Goal: Transaction & Acquisition: Book appointment/travel/reservation

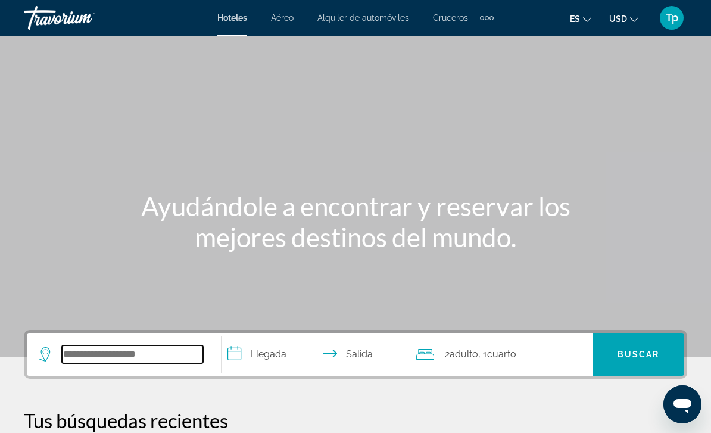
click at [124, 360] on input "Search widget" at bounding box center [132, 354] width 141 height 18
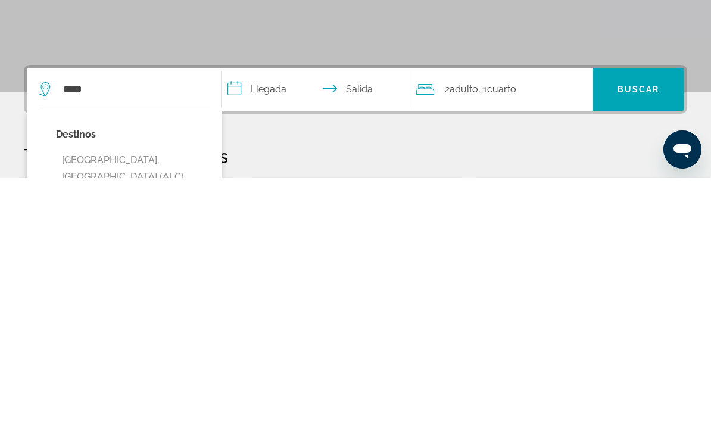
click at [121, 404] on button "[GEOGRAPHIC_DATA], [GEOGRAPHIC_DATA] (ALC)" at bounding box center [133, 423] width 154 height 39
type input "**********"
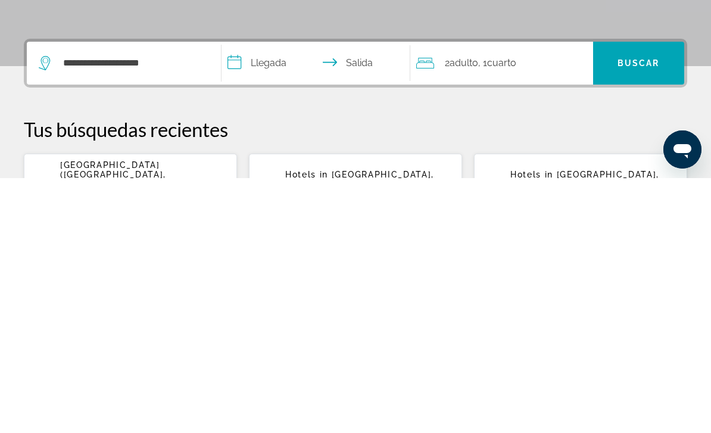
click at [255, 297] on input "**********" at bounding box center [319, 320] width 194 height 46
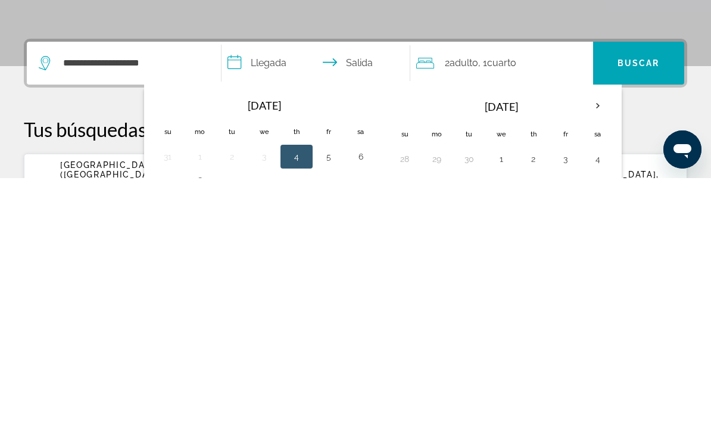
scroll to position [291, 0]
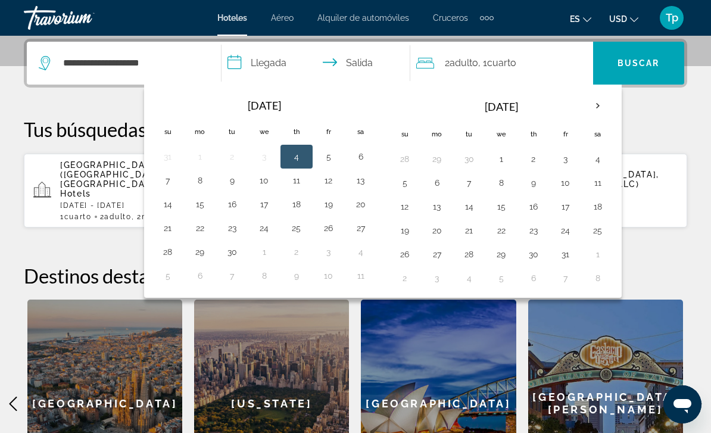
click at [600, 110] on th "Next month" at bounding box center [598, 106] width 32 height 26
click at [593, 107] on th "Next month" at bounding box center [598, 106] width 32 height 26
click at [585, 96] on button "Next month" at bounding box center [598, 105] width 32 height 27
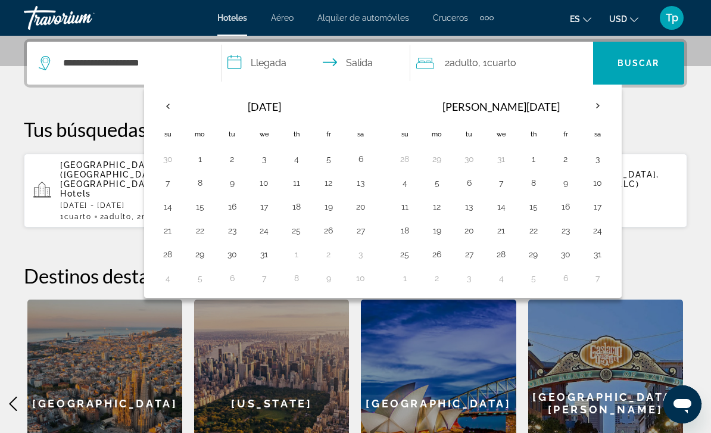
click at [228, 230] on button "23" at bounding box center [232, 230] width 19 height 17
click at [233, 248] on button "30" at bounding box center [232, 254] width 19 height 17
type input "**********"
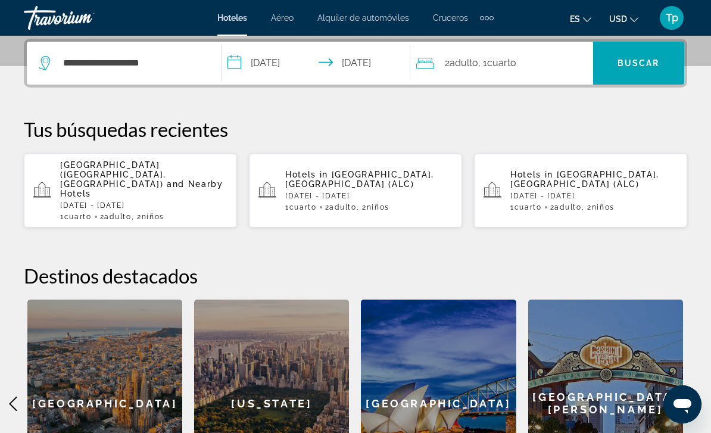
click at [530, 57] on div "2 Adulto Adulto , 1 Cuarto habitaciones" at bounding box center [504, 63] width 177 height 17
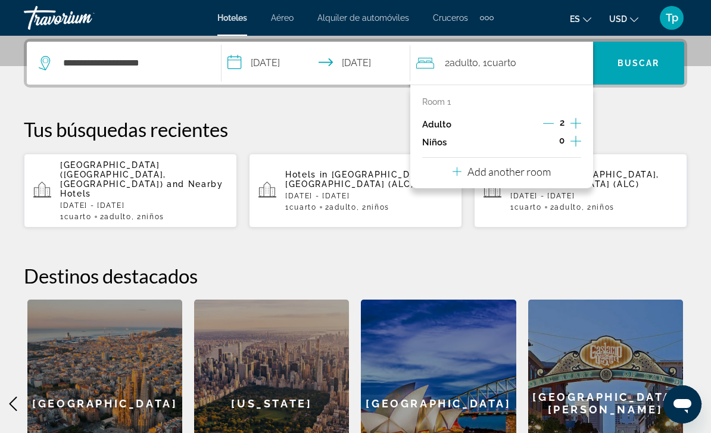
click at [572, 139] on icon "Increment children" at bounding box center [576, 141] width 11 height 11
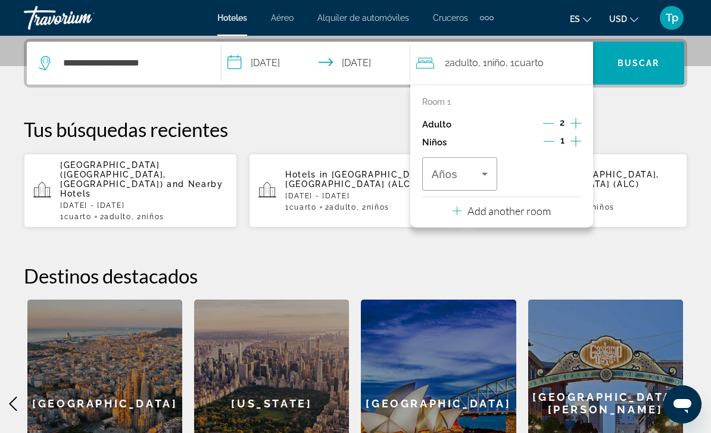
click at [575, 145] on icon "Increment children" at bounding box center [576, 141] width 11 height 14
click at [483, 178] on icon "Travelers: 2 adults, 2 children" at bounding box center [485, 174] width 14 height 14
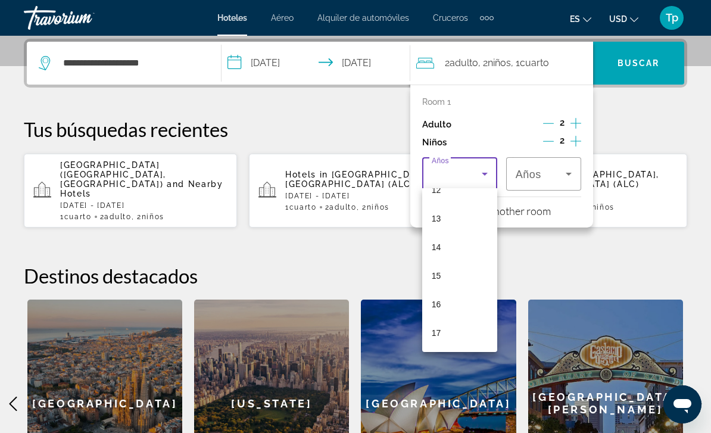
scroll to position [360, 0]
click at [431, 342] on mat-option "17" at bounding box center [459, 333] width 75 height 29
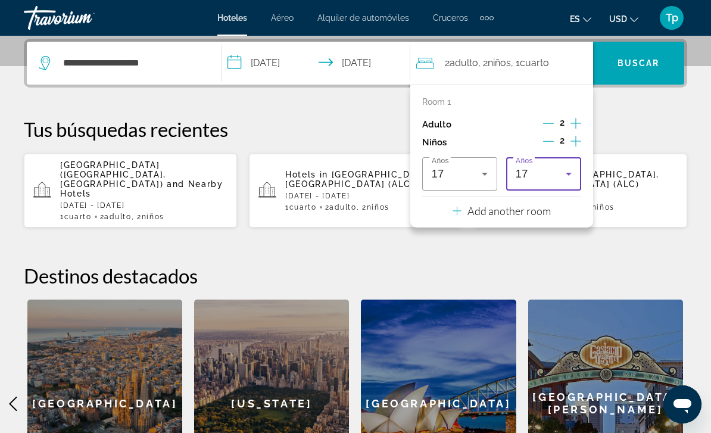
click at [549, 170] on div "17" at bounding box center [541, 174] width 50 height 14
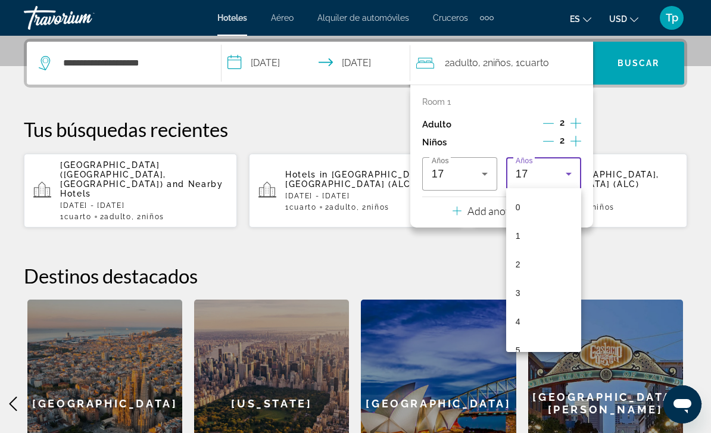
scroll to position [356, 0]
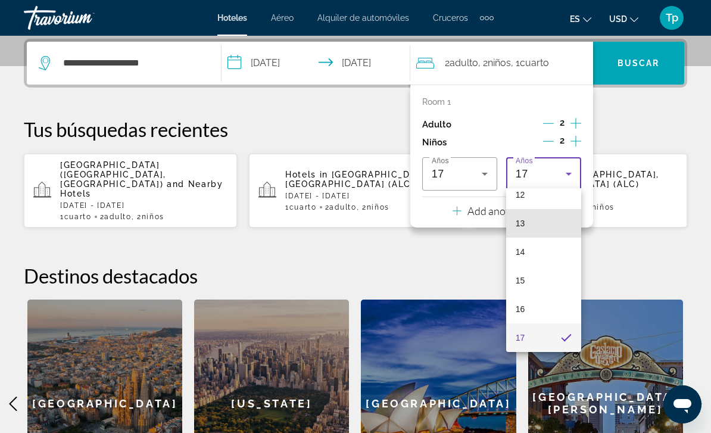
click at [523, 227] on span "13" at bounding box center [521, 223] width 10 height 14
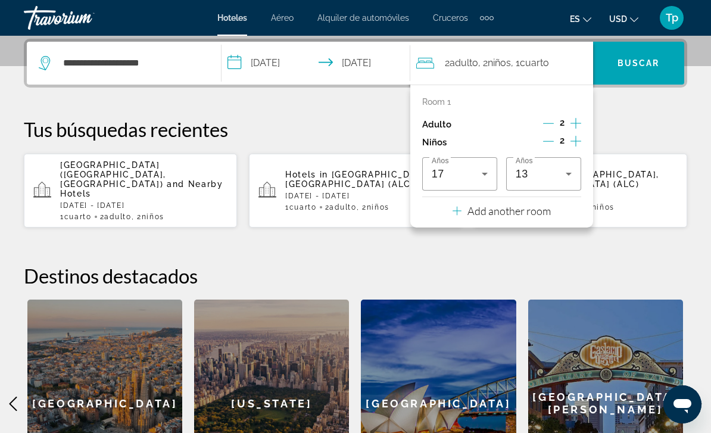
click at [629, 54] on span "Search widget" at bounding box center [638, 63] width 91 height 29
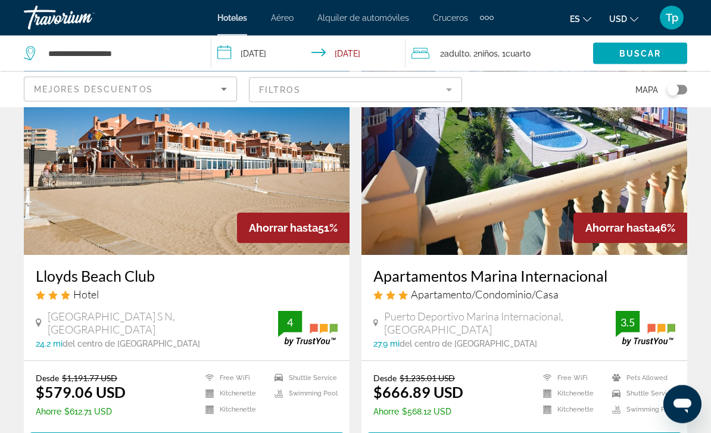
scroll to position [86, 0]
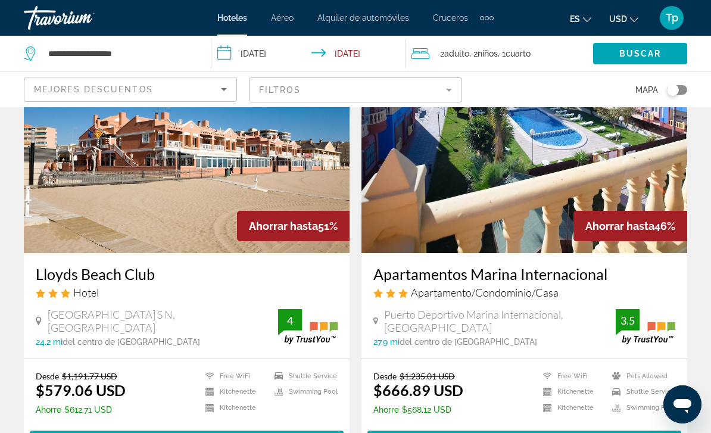
click at [624, 16] on span "USD" at bounding box center [618, 19] width 18 height 10
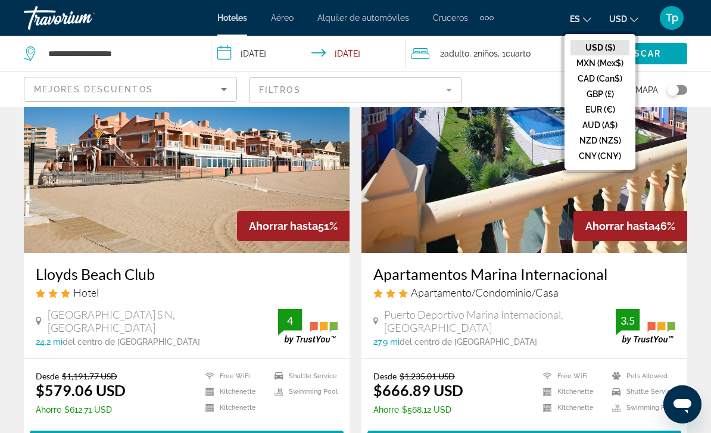
click at [597, 104] on button "EUR (€)" at bounding box center [600, 109] width 59 height 15
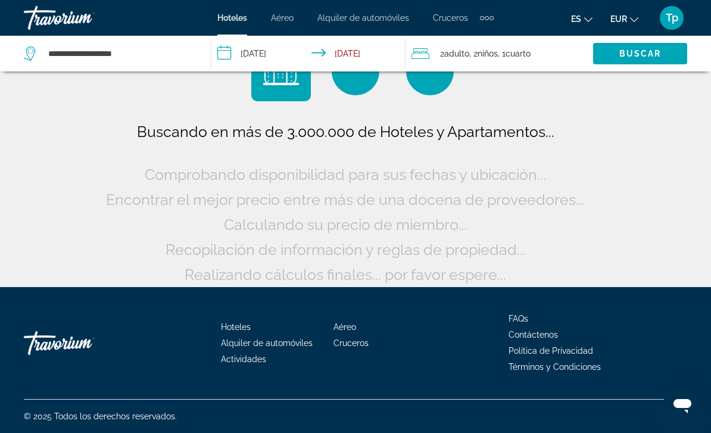
scroll to position [10, 0]
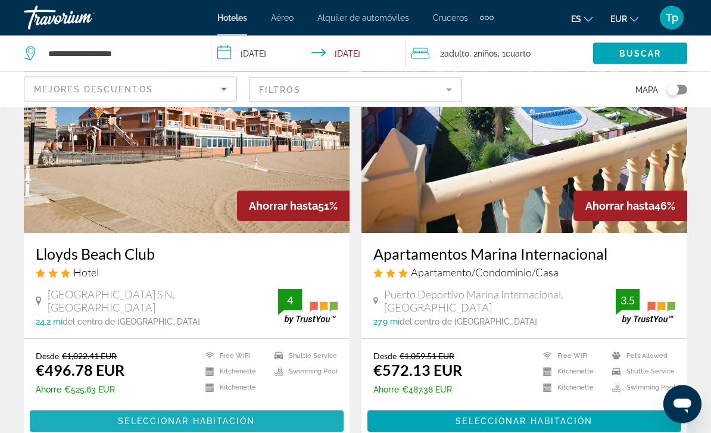
scroll to position [107, 0]
click at [181, 427] on span "Main content" at bounding box center [187, 421] width 314 height 29
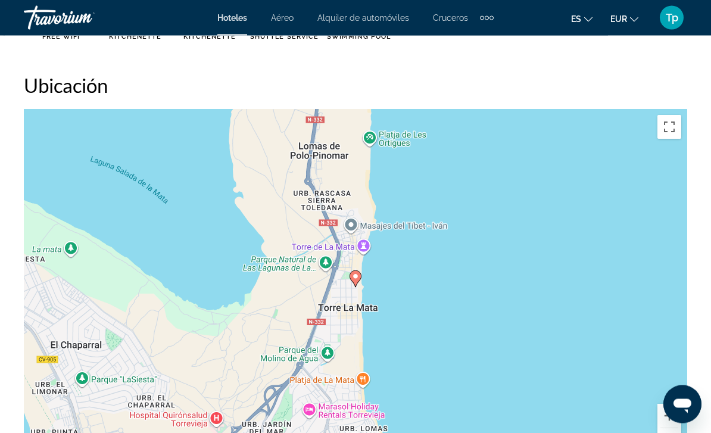
scroll to position [1303, 0]
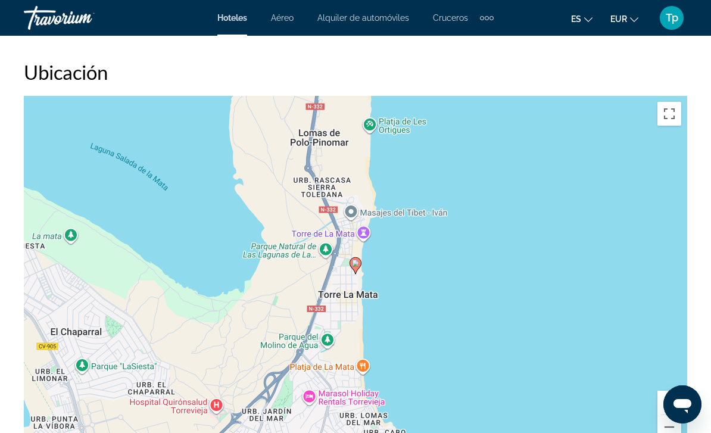
click at [665, 427] on button "Zoom out" at bounding box center [669, 427] width 24 height 24
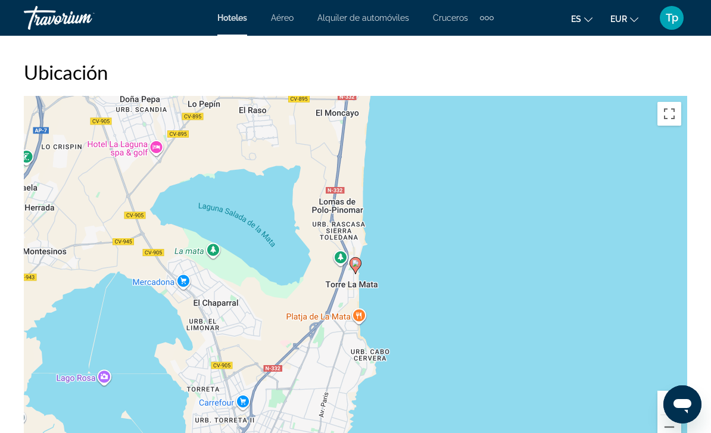
click at [663, 422] on button "Zoom out" at bounding box center [669, 427] width 24 height 24
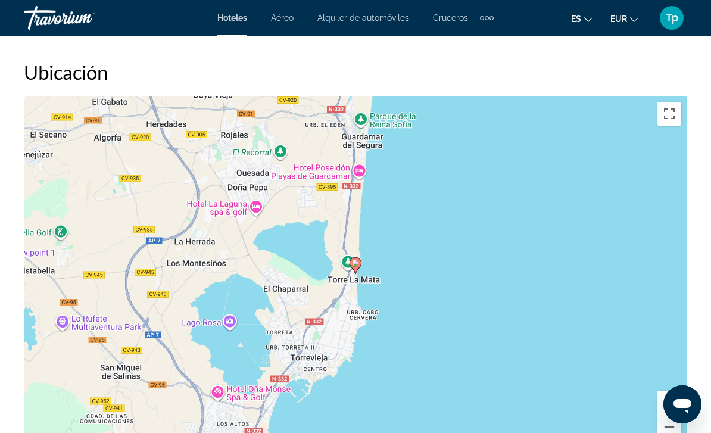
click at [661, 424] on button "Zoom out" at bounding box center [669, 427] width 24 height 24
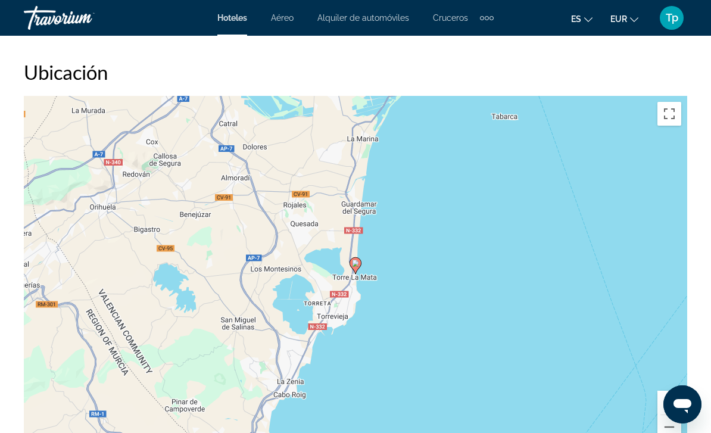
click at [660, 423] on button "Zoom out" at bounding box center [669, 427] width 24 height 24
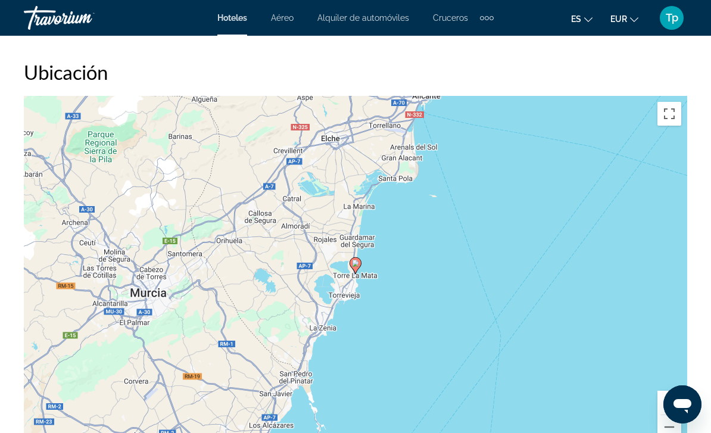
click at [662, 422] on button "Zoom out" at bounding box center [669, 427] width 24 height 24
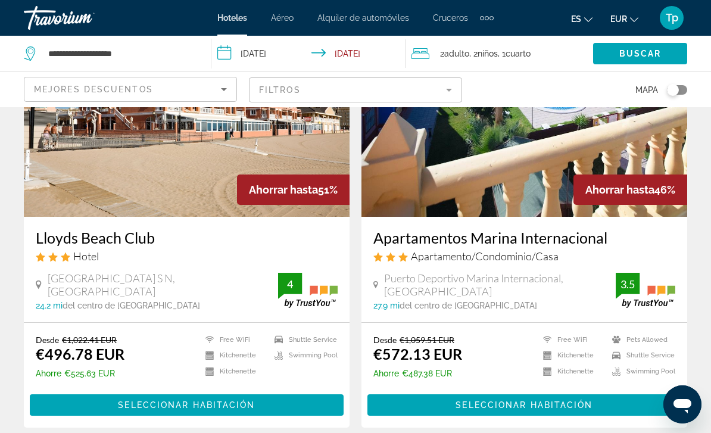
scroll to position [120, 0]
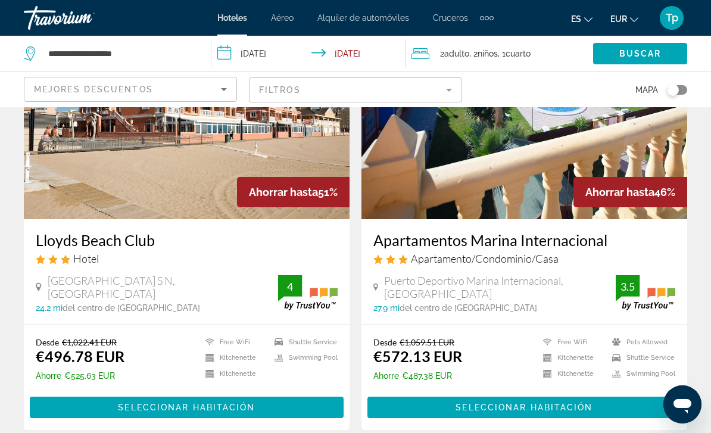
click at [455, 191] on img "Main content" at bounding box center [525, 124] width 326 height 191
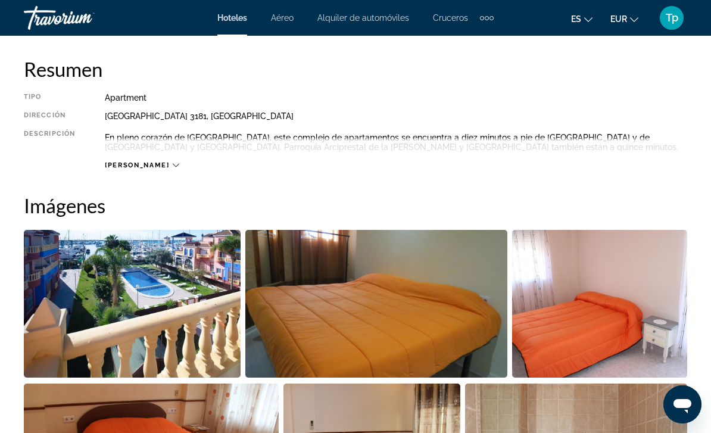
scroll to position [603, 0]
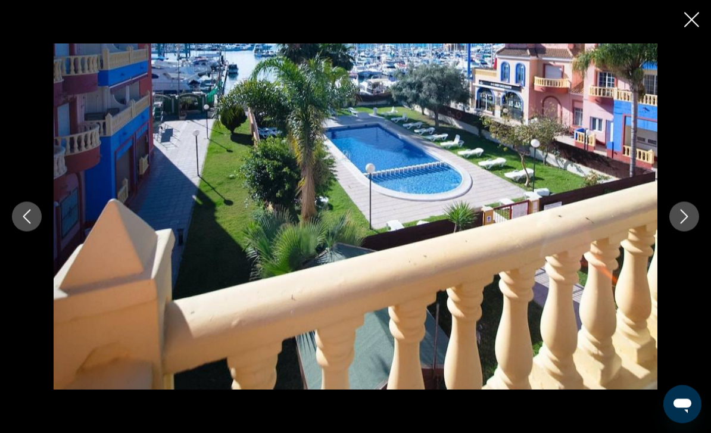
scroll to position [603, 0]
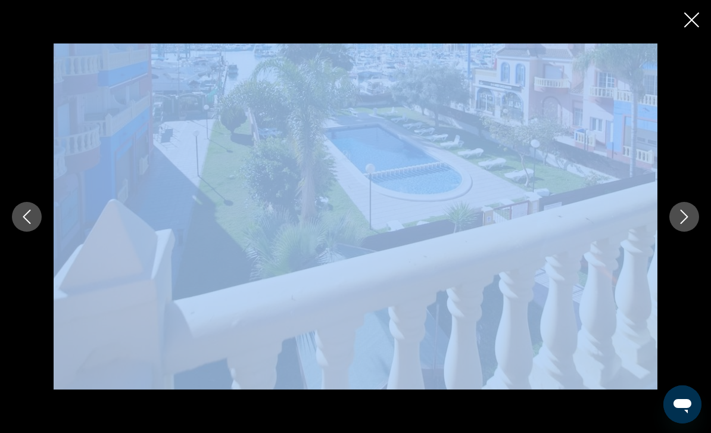
click at [689, 17] on icon "Close slideshow" at bounding box center [691, 20] width 15 height 15
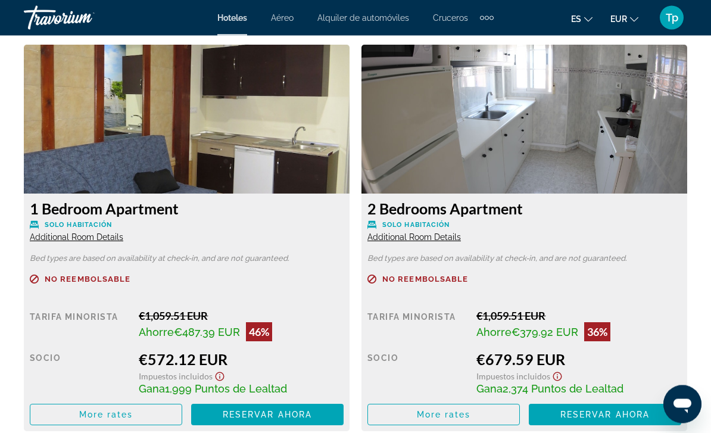
scroll to position [1789, 0]
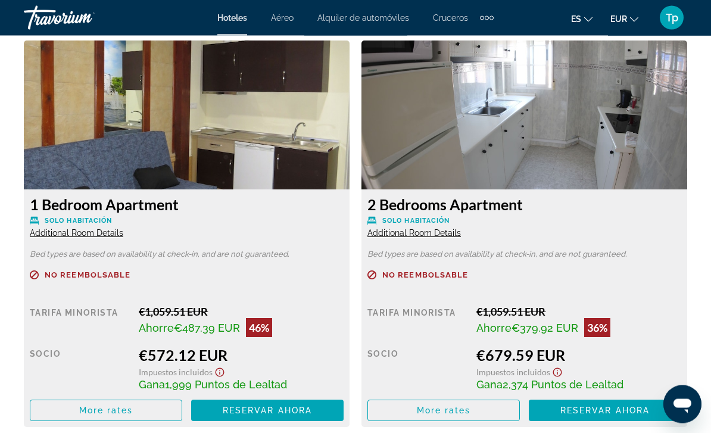
click at [635, 17] on icon "Change currency" at bounding box center [634, 19] width 8 height 8
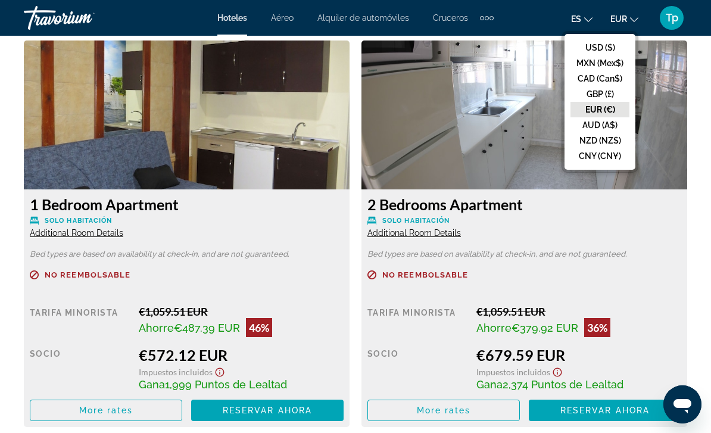
click at [602, 94] on button "GBP (£)" at bounding box center [600, 93] width 59 height 15
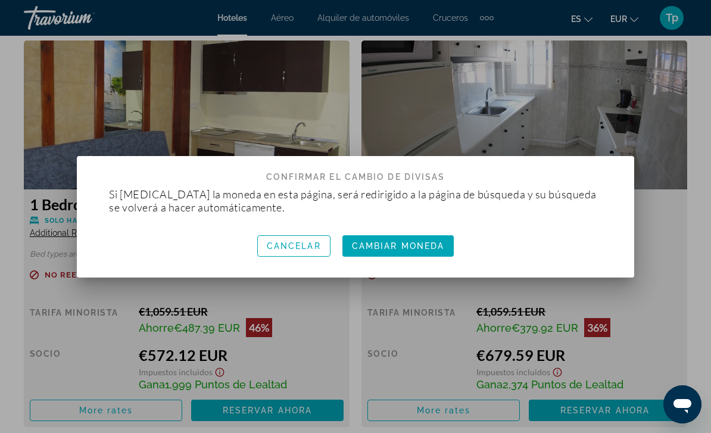
scroll to position [0, 0]
click at [397, 253] on span "button" at bounding box center [397, 246] width 111 height 29
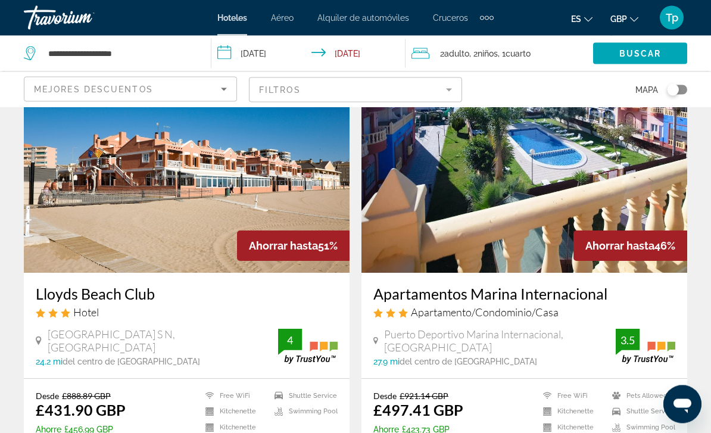
scroll to position [71, 0]
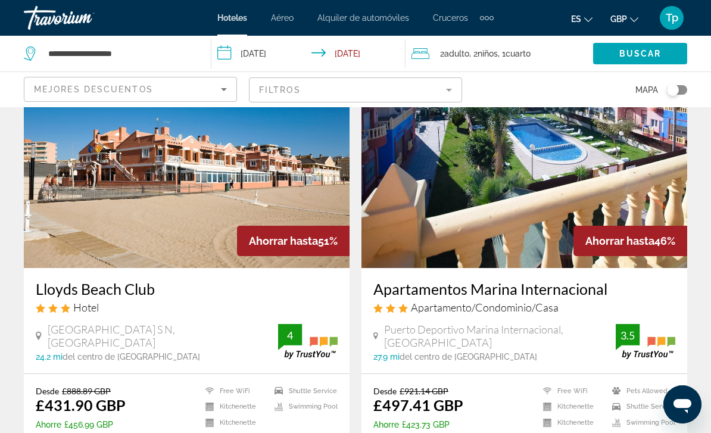
click at [438, 232] on img "Main content" at bounding box center [525, 172] width 326 height 191
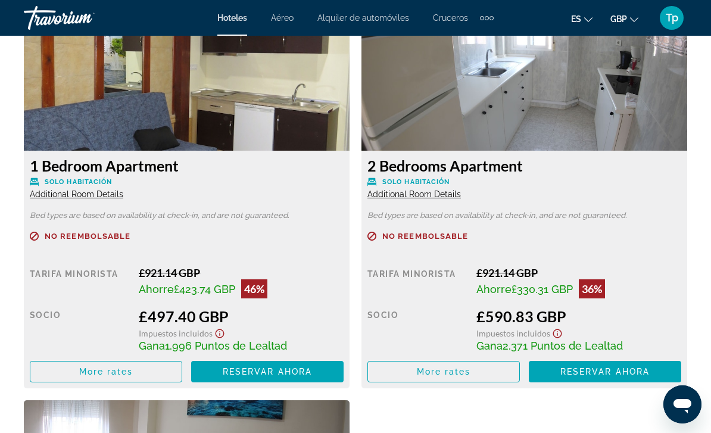
scroll to position [1825, 0]
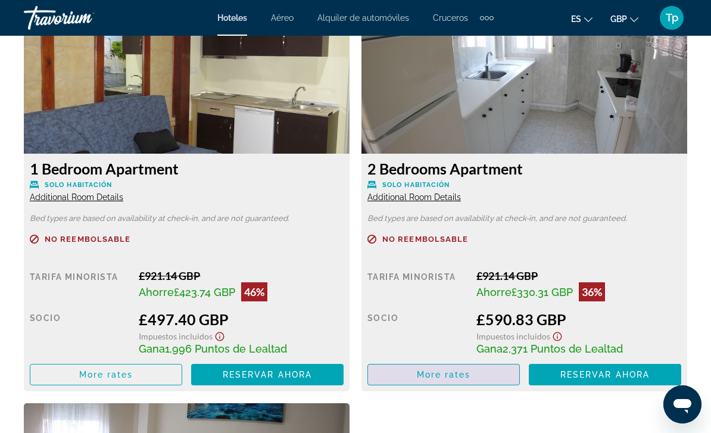
click at [133, 370] on span "More rates" at bounding box center [106, 375] width 54 height 10
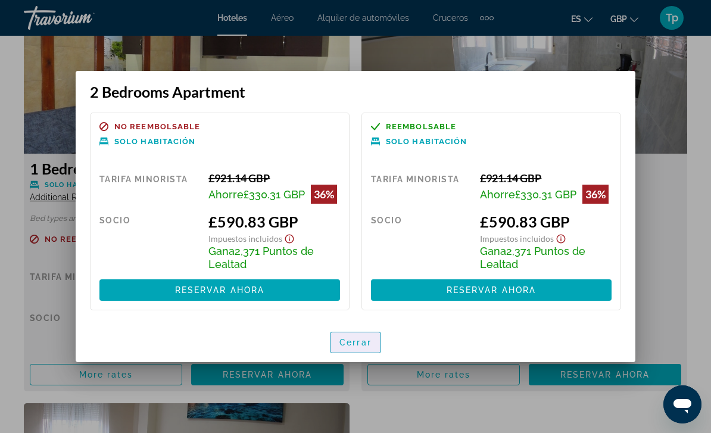
click at [362, 348] on span "button" at bounding box center [356, 342] width 50 height 29
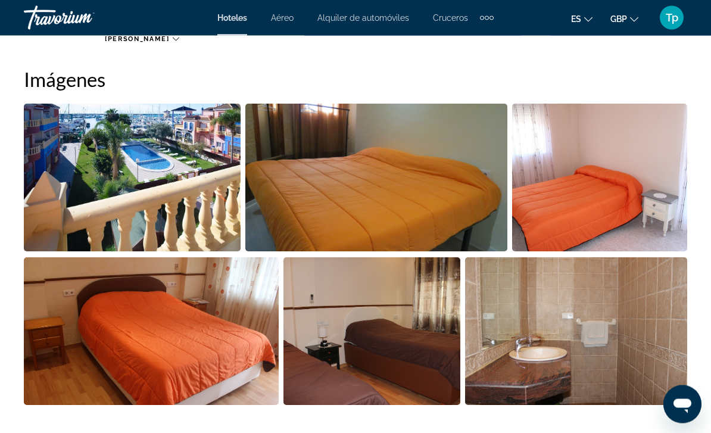
scroll to position [731, 0]
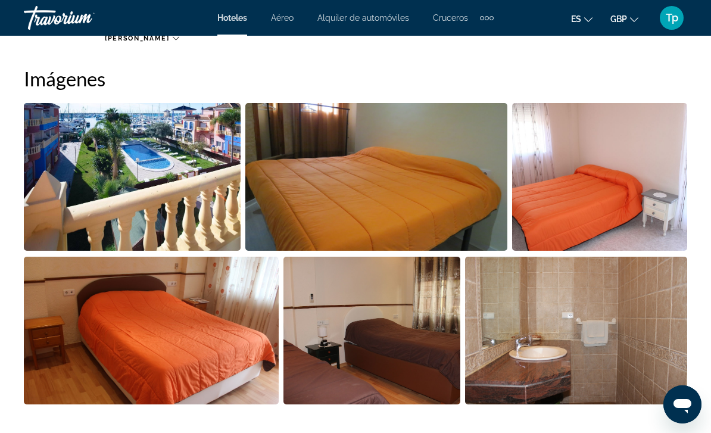
click at [403, 197] on img "Open full-screen image slider" at bounding box center [375, 177] width 261 height 148
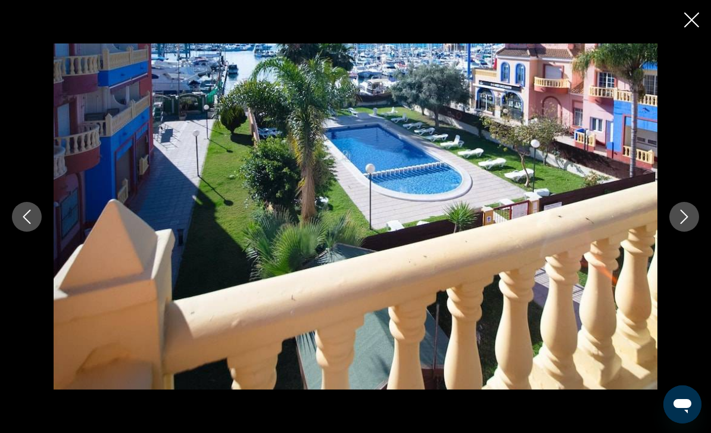
click at [687, 225] on button "Next image" at bounding box center [684, 217] width 30 height 30
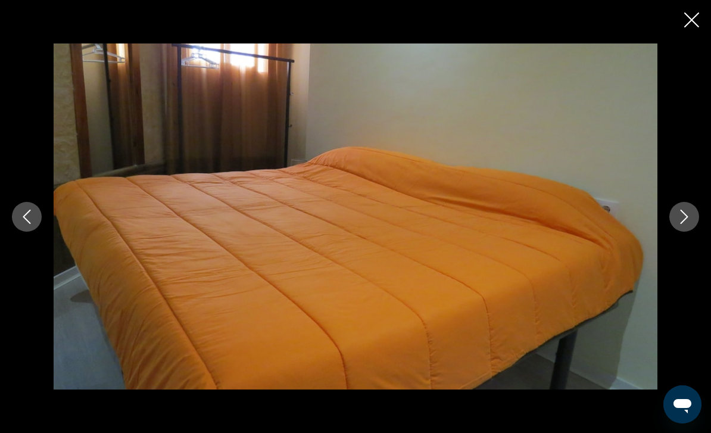
click at [674, 228] on button "Next image" at bounding box center [684, 217] width 30 height 30
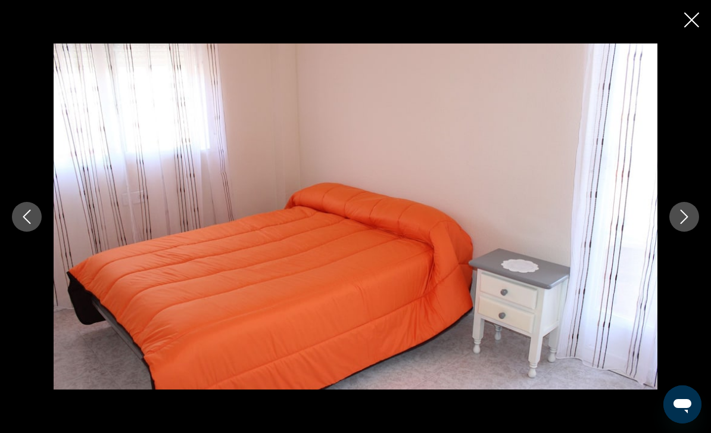
click at [673, 232] on button "Next image" at bounding box center [684, 217] width 30 height 30
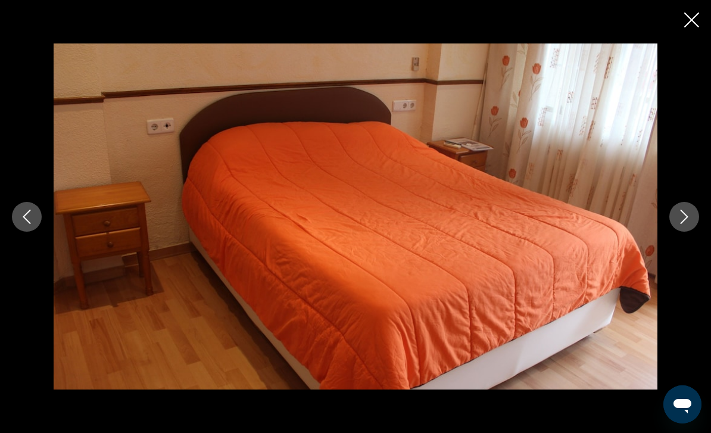
click at [685, 224] on icon "Next image" at bounding box center [684, 217] width 14 height 14
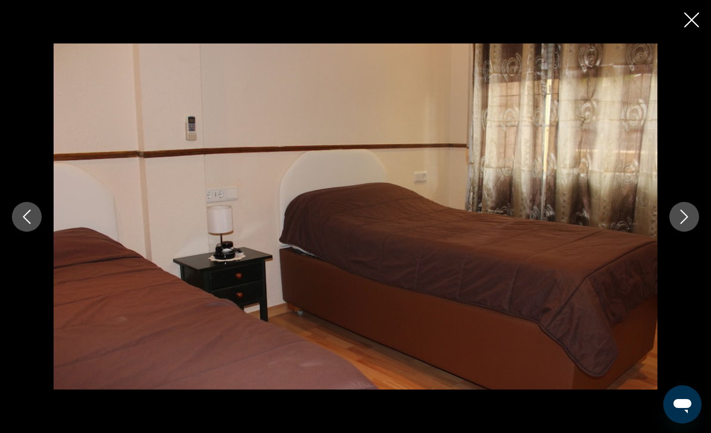
click at [680, 224] on icon "Next image" at bounding box center [684, 217] width 14 height 14
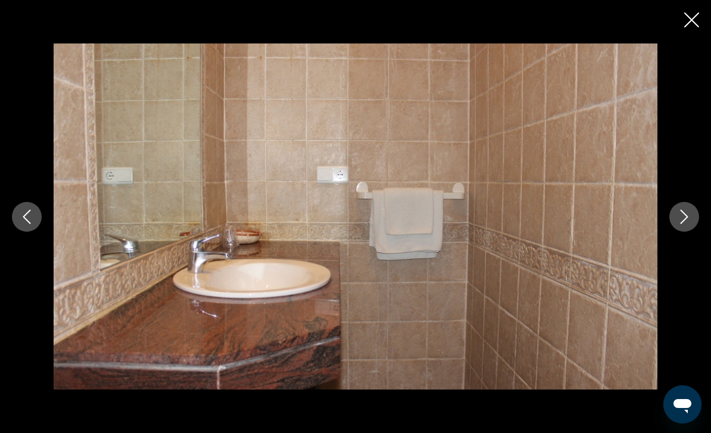
click at [686, 232] on button "Next image" at bounding box center [684, 217] width 30 height 30
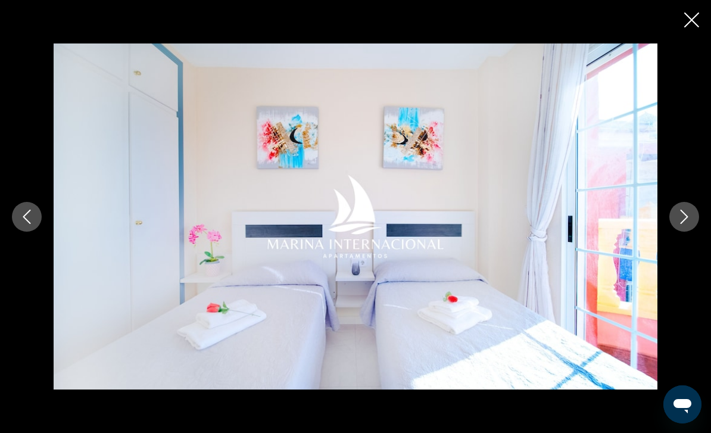
click at [675, 232] on button "Next image" at bounding box center [684, 217] width 30 height 30
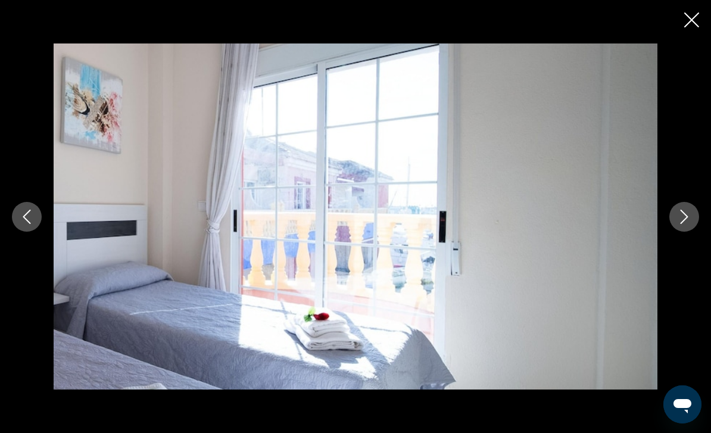
click at [679, 224] on icon "Next image" at bounding box center [684, 217] width 14 height 14
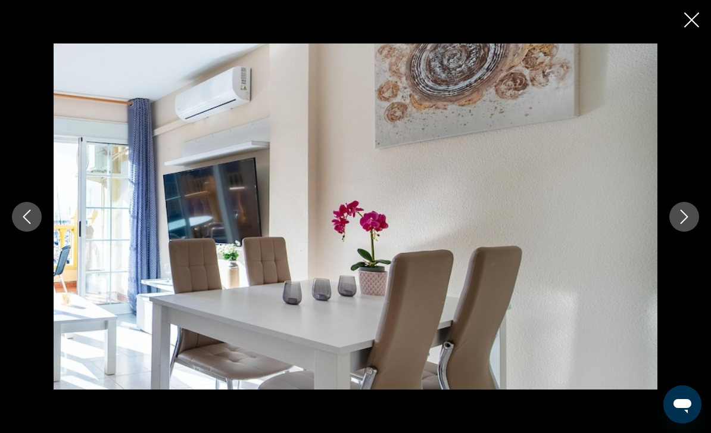
click at [682, 224] on icon "Next image" at bounding box center [684, 217] width 14 height 14
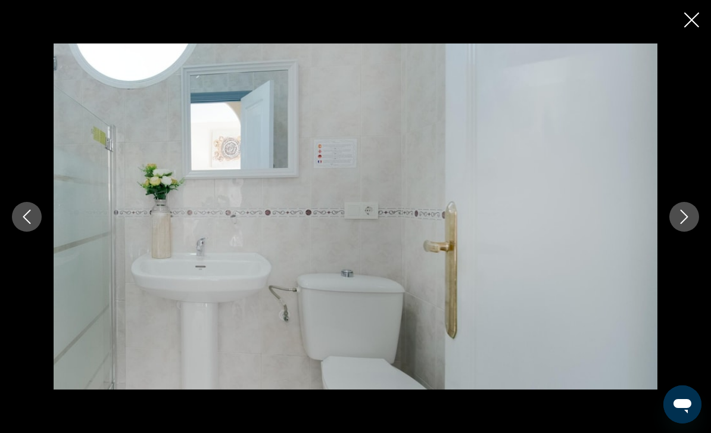
click at [671, 232] on button "Next image" at bounding box center [684, 217] width 30 height 30
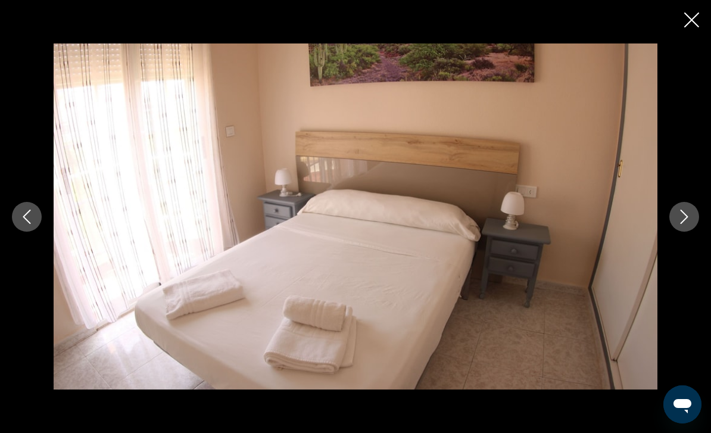
click at [674, 232] on button "Next image" at bounding box center [684, 217] width 30 height 30
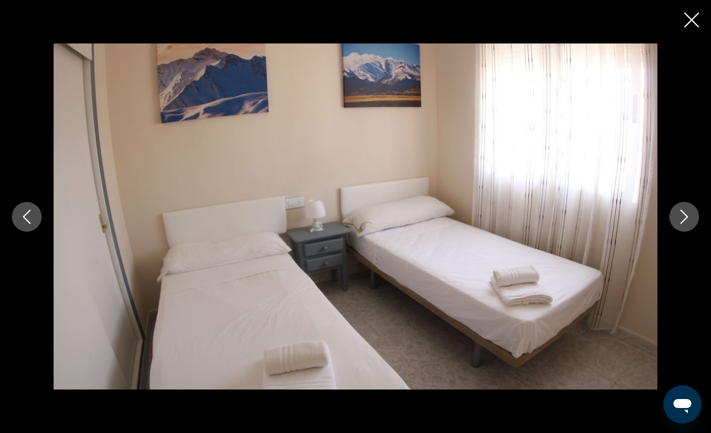
click at [678, 224] on icon "Next image" at bounding box center [684, 217] width 14 height 14
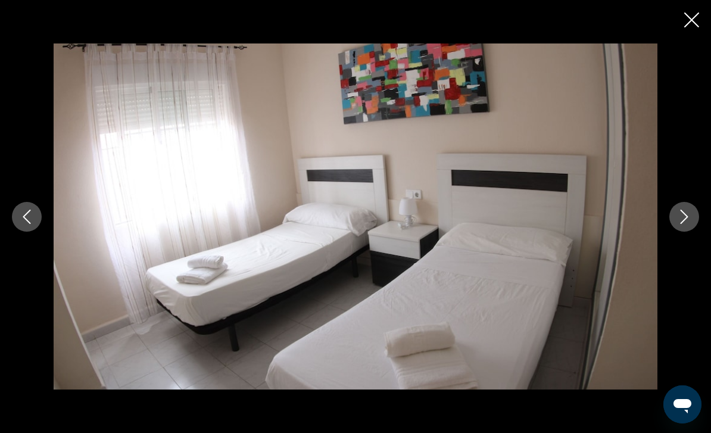
click at [679, 224] on icon "Next image" at bounding box center [684, 217] width 14 height 14
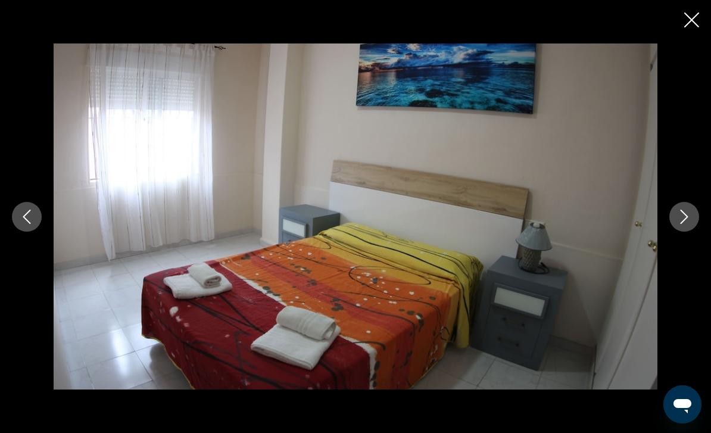
click at [685, 224] on icon "Next image" at bounding box center [684, 217] width 14 height 14
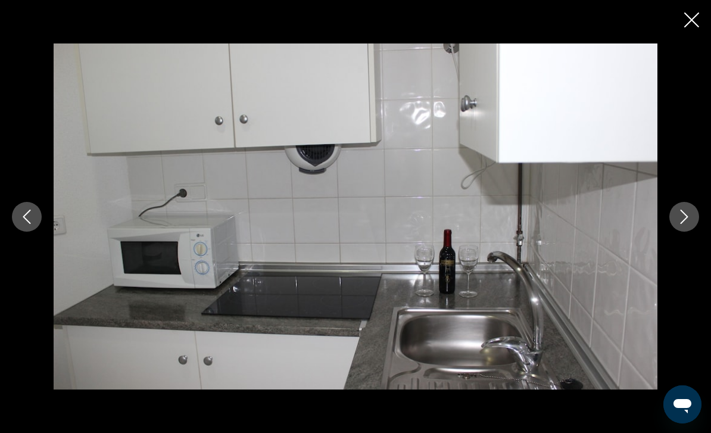
click at [685, 17] on icon "Close slideshow" at bounding box center [691, 20] width 15 height 15
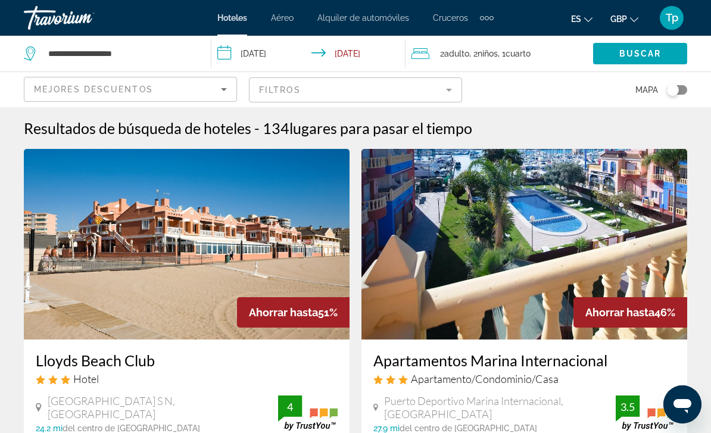
click at [24, 200] on img "Main content" at bounding box center [187, 244] width 326 height 191
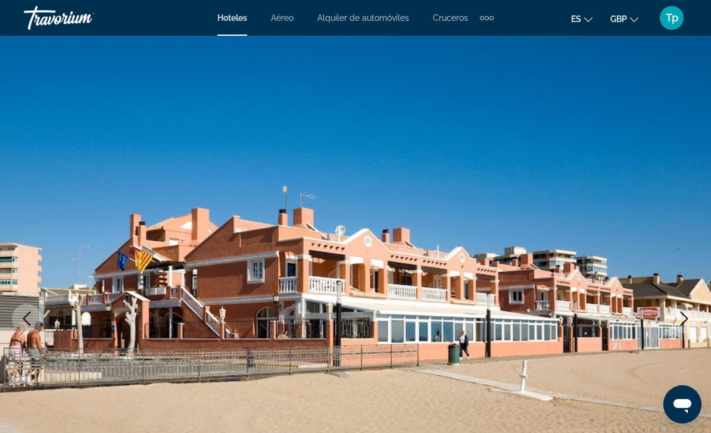
click at [48, 216] on img "Main content" at bounding box center [355, 319] width 711 height 566
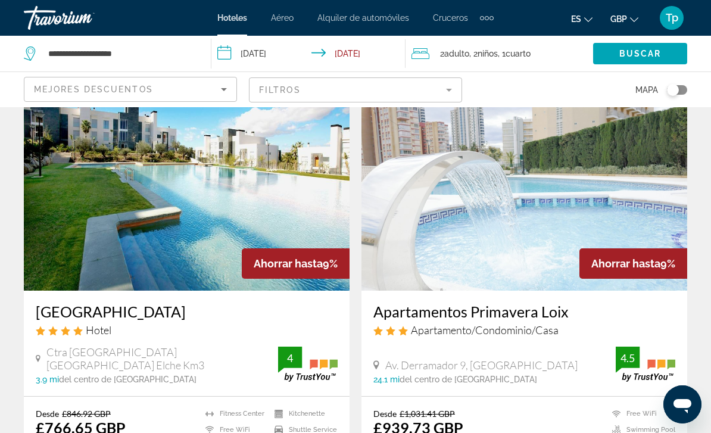
scroll to position [1768, 0]
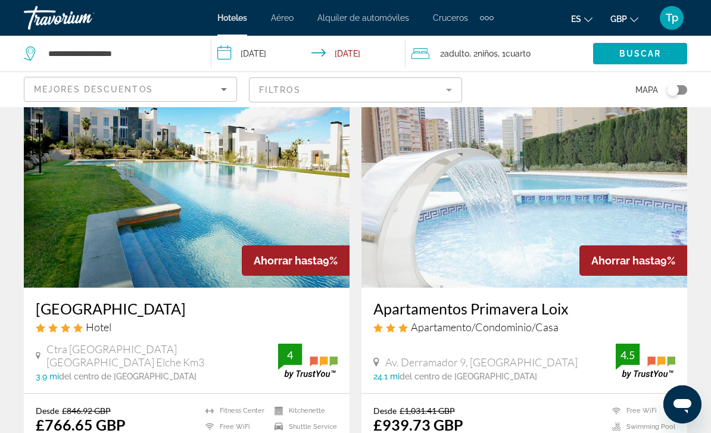
click at [64, 241] on img "Main content" at bounding box center [187, 192] width 326 height 191
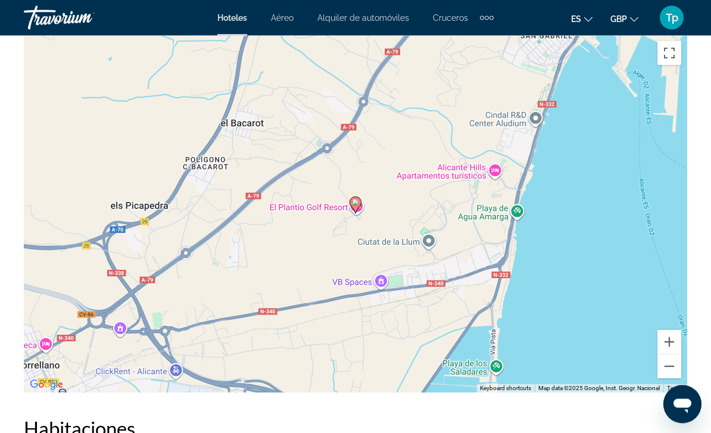
scroll to position [1372, 0]
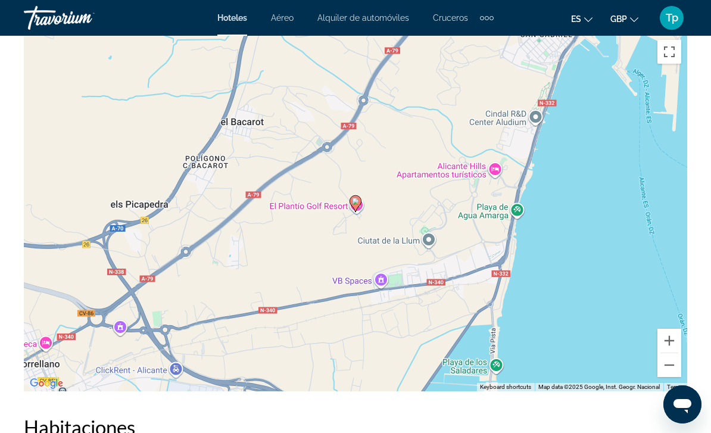
click at [675, 363] on button "Zoom out" at bounding box center [669, 365] width 24 height 24
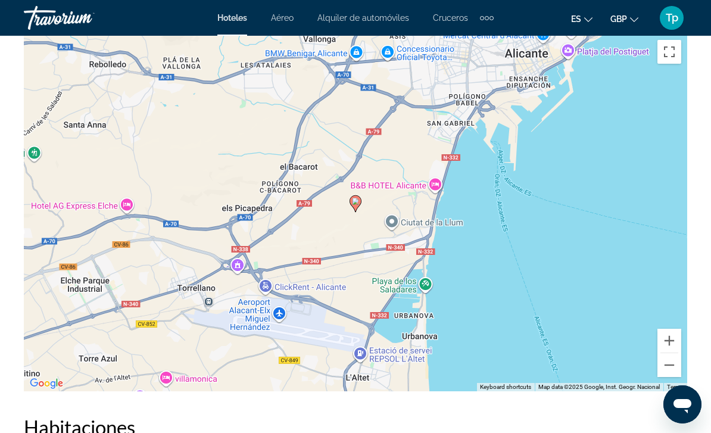
click at [672, 369] on button "Zoom out" at bounding box center [669, 365] width 24 height 24
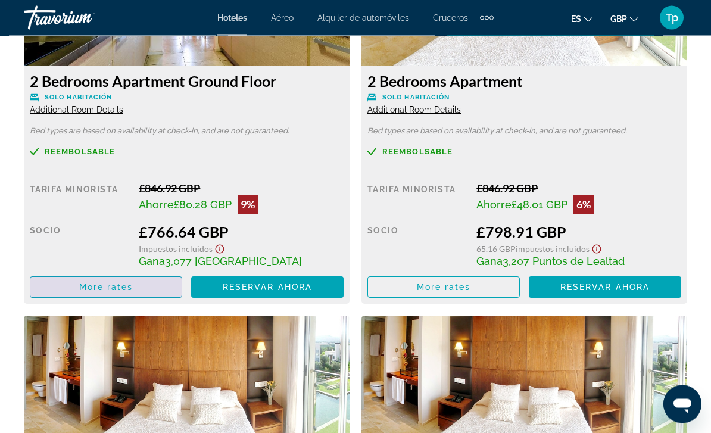
scroll to position [1977, 0]
click at [78, 289] on span "Main content" at bounding box center [105, 287] width 151 height 29
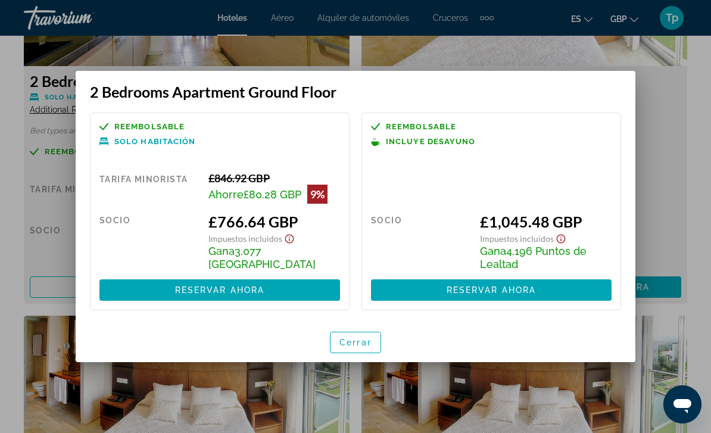
click at [369, 347] on span "Cerrar" at bounding box center [355, 343] width 32 height 10
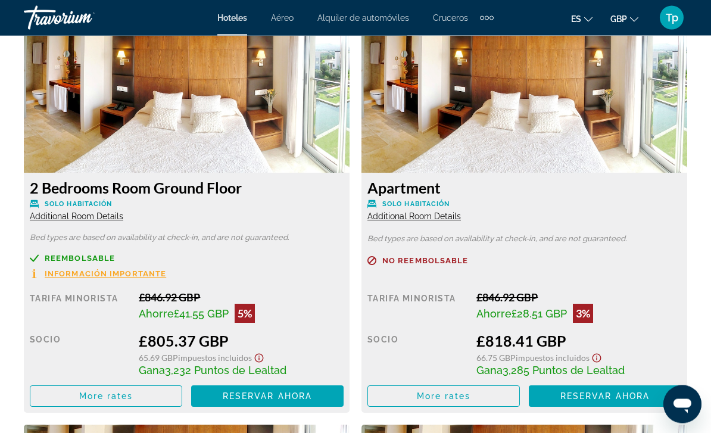
scroll to position [2269, 0]
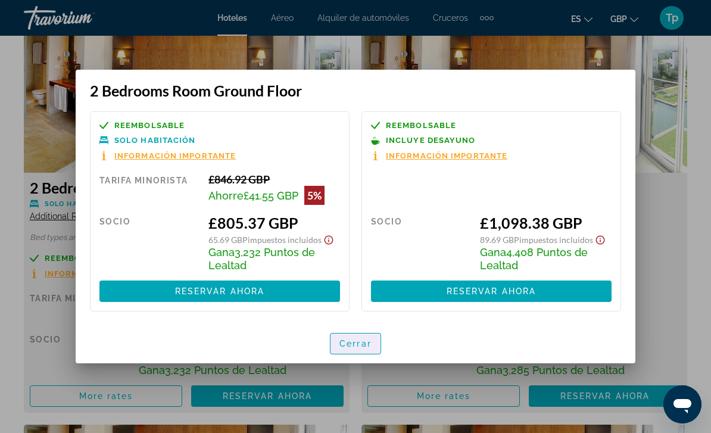
click at [355, 348] on span "Cerrar" at bounding box center [355, 344] width 32 height 10
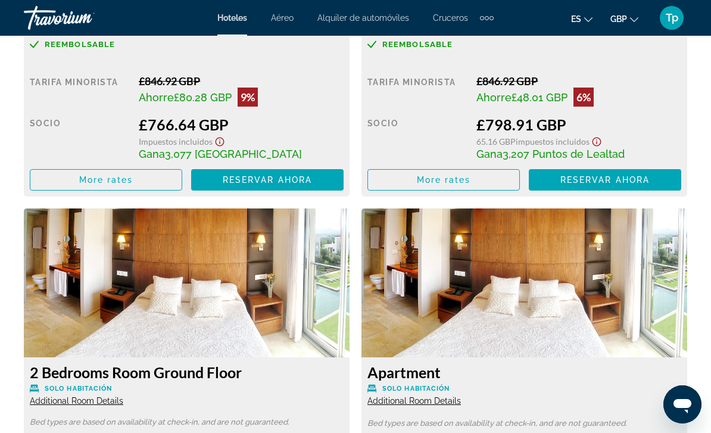
scroll to position [2099, 0]
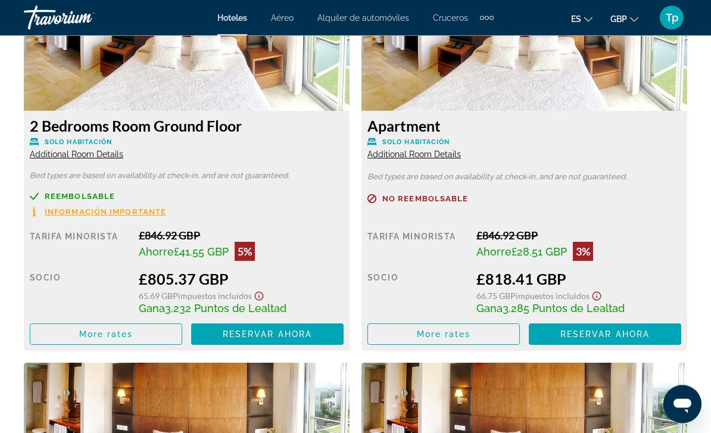
scroll to position [2329, 0]
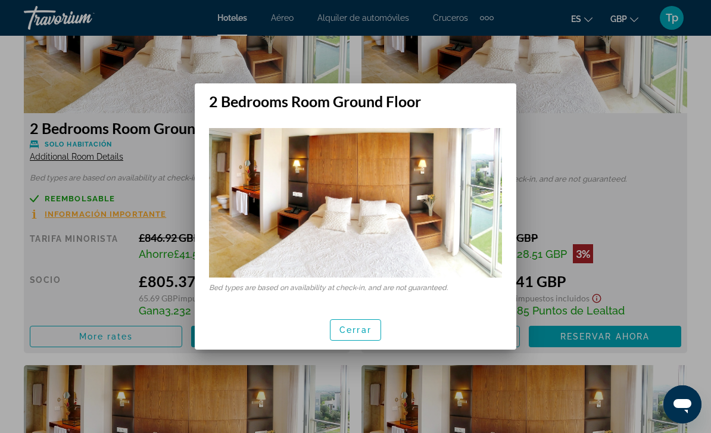
scroll to position [0, 0]
click at [353, 334] on span "Cerrar" at bounding box center [355, 330] width 32 height 10
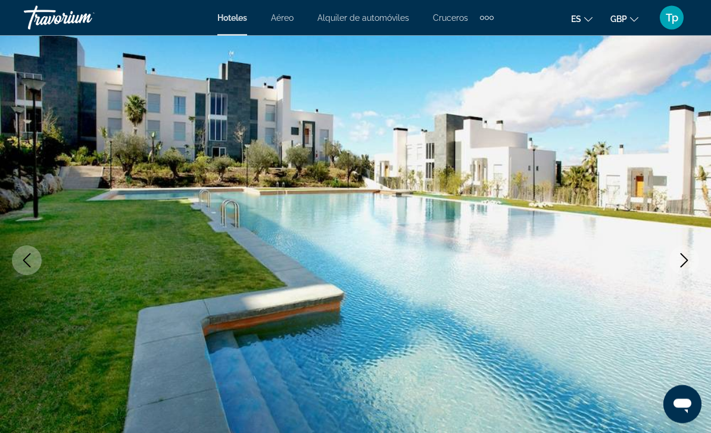
scroll to position [58, 0]
click at [680, 256] on icon "Next image" at bounding box center [684, 260] width 14 height 14
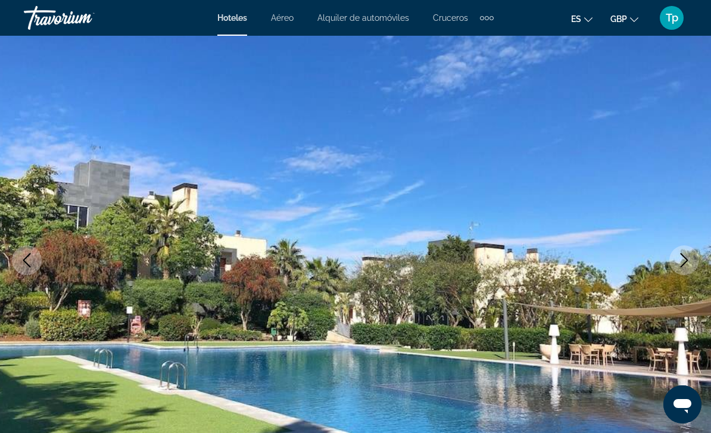
click at [686, 272] on button "Next image" at bounding box center [684, 260] width 30 height 30
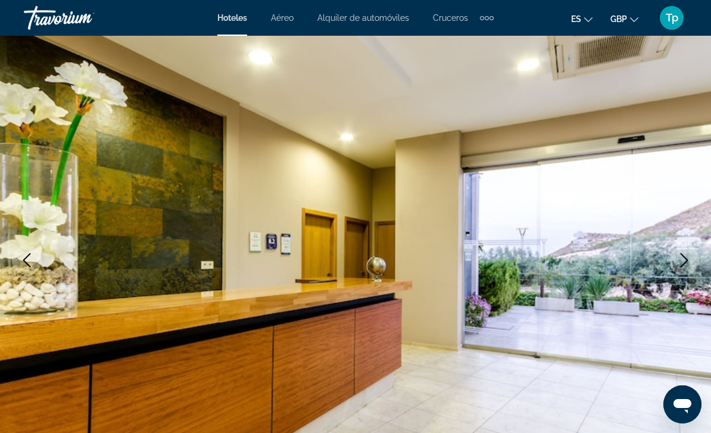
click at [683, 267] on button "Next image" at bounding box center [684, 260] width 30 height 30
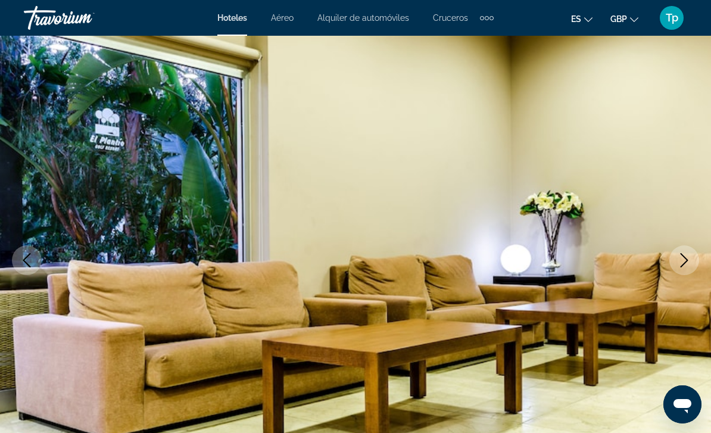
click at [678, 267] on icon "Next image" at bounding box center [684, 260] width 14 height 14
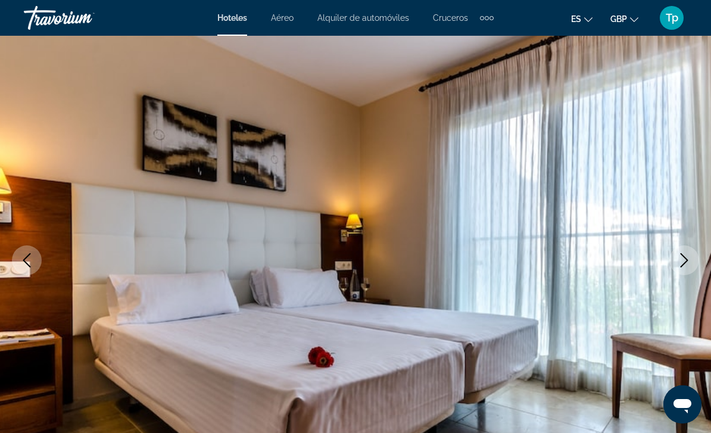
click at [676, 268] on button "Next image" at bounding box center [684, 260] width 30 height 30
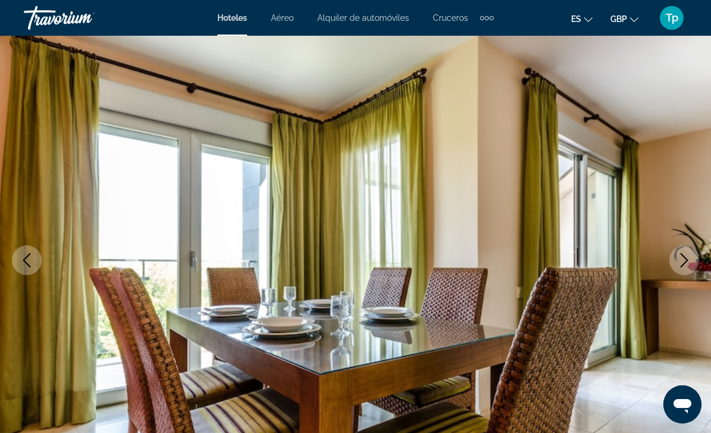
click at [680, 267] on button "Next image" at bounding box center [684, 260] width 30 height 30
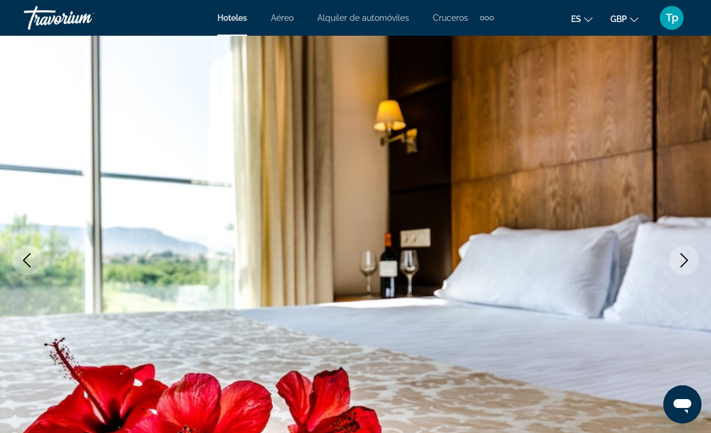
click at [663, 262] on img "Main content" at bounding box center [355, 260] width 711 height 566
click at [690, 263] on icon "Next image" at bounding box center [684, 260] width 14 height 14
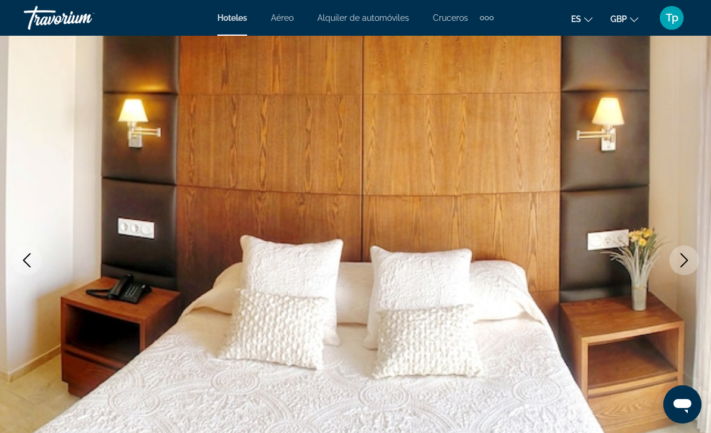
click at [674, 266] on button "Next image" at bounding box center [684, 260] width 30 height 30
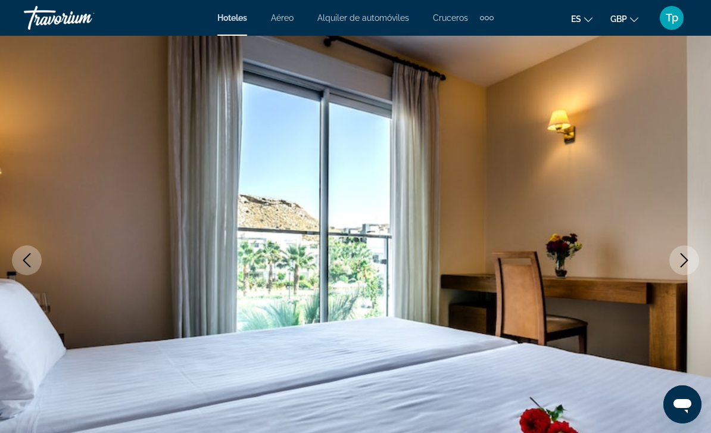
click at [662, 267] on img "Main content" at bounding box center [355, 260] width 711 height 566
click at [694, 265] on button "Next image" at bounding box center [684, 260] width 30 height 30
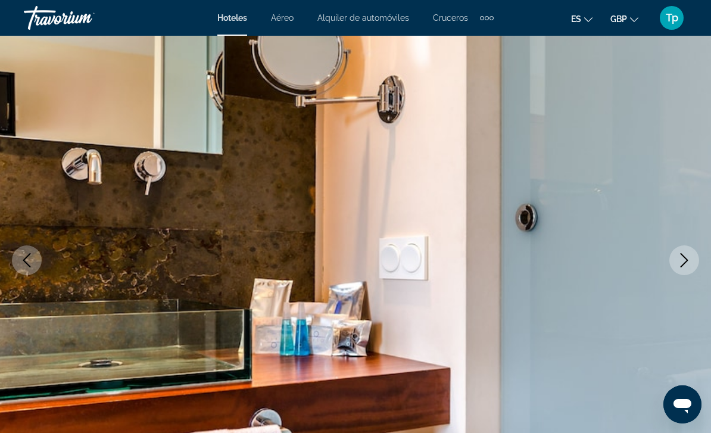
click at [666, 260] on img "Main content" at bounding box center [355, 260] width 711 height 566
click at [687, 263] on icon "Next image" at bounding box center [684, 260] width 14 height 14
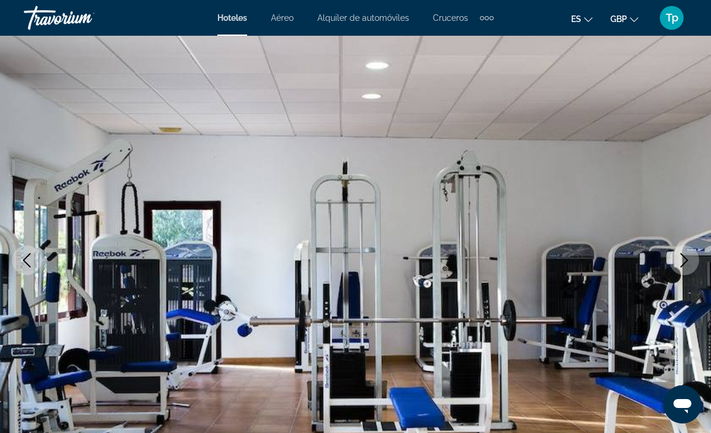
click at [682, 261] on icon "Next image" at bounding box center [684, 260] width 14 height 14
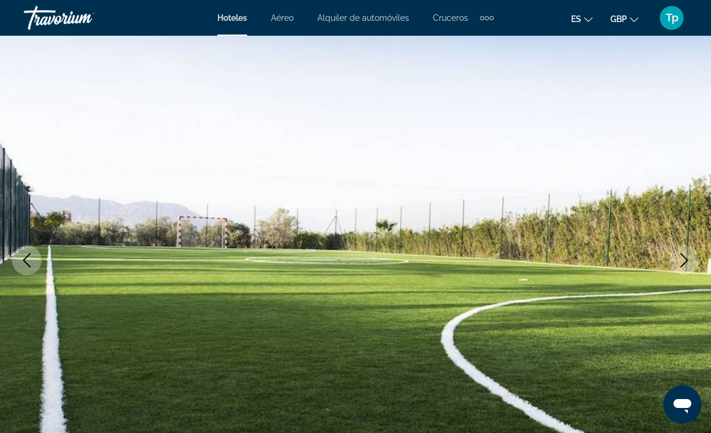
click at [676, 263] on button "Next image" at bounding box center [684, 260] width 30 height 30
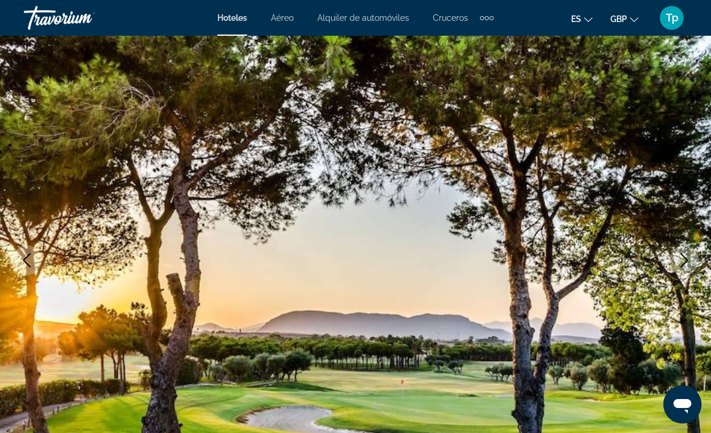
click at [672, 262] on button "Next image" at bounding box center [684, 260] width 30 height 30
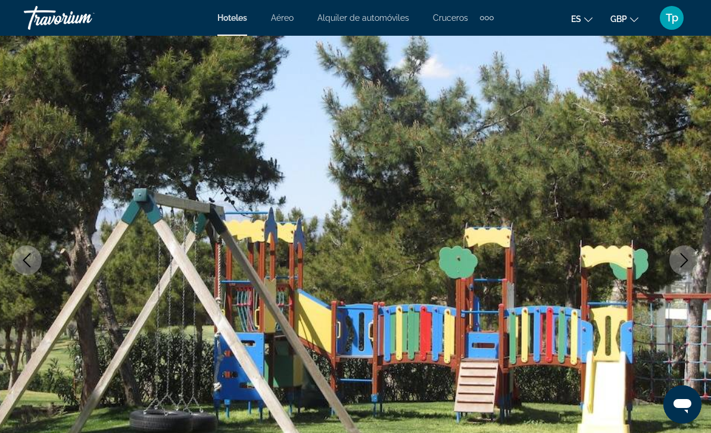
click at [671, 263] on button "Next image" at bounding box center [684, 260] width 30 height 30
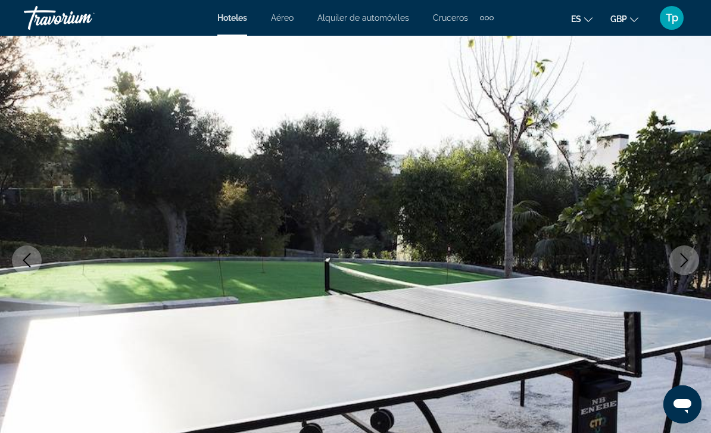
click at [680, 266] on icon "Next image" at bounding box center [684, 260] width 14 height 14
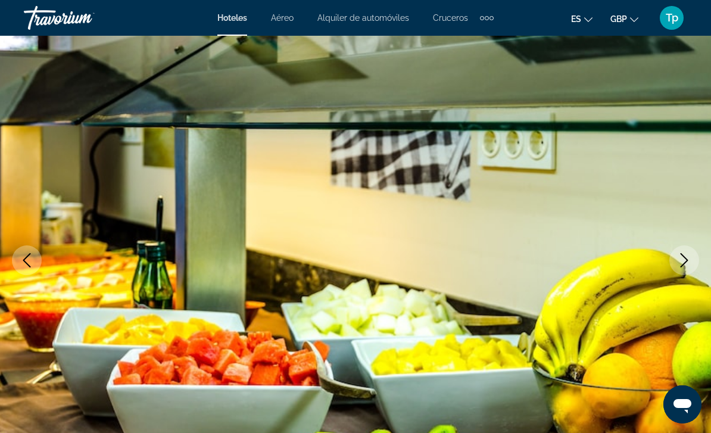
scroll to position [0, 0]
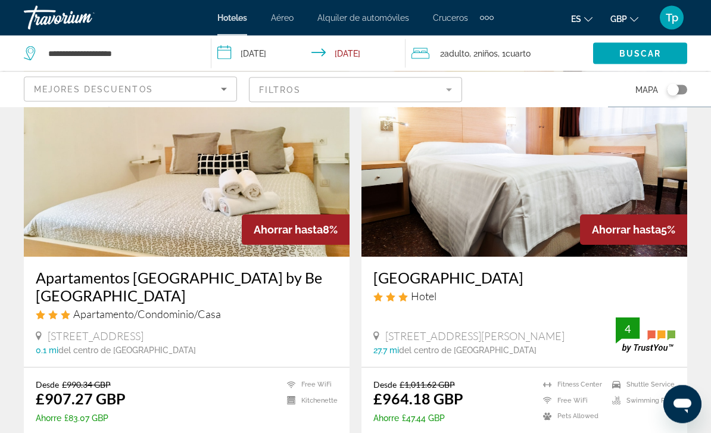
scroll to position [2224, 0]
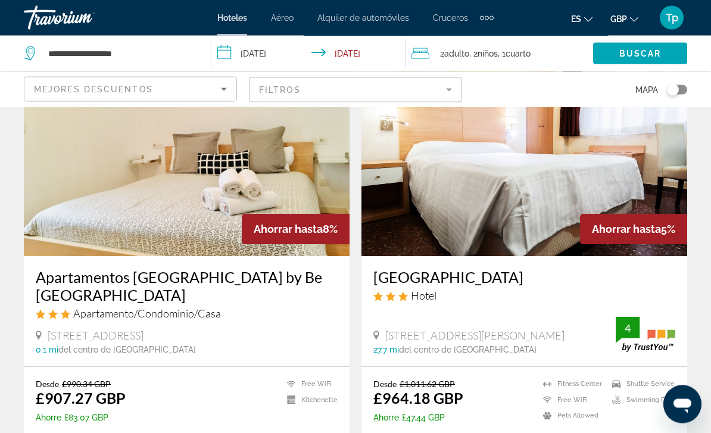
click at [63, 223] on img "Main content" at bounding box center [187, 161] width 326 height 191
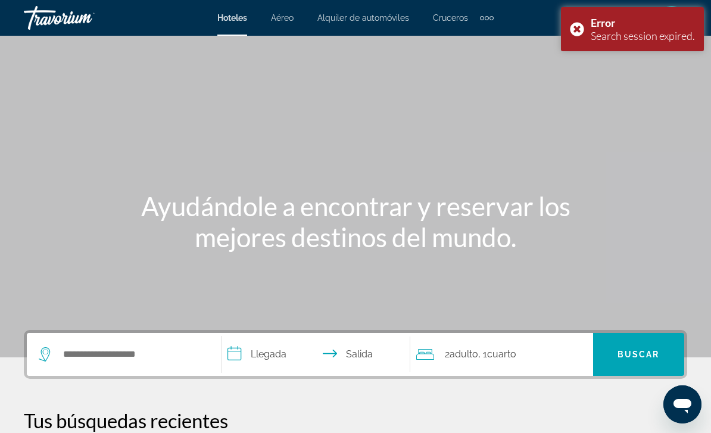
click at [113, 371] on div "Search widget" at bounding box center [124, 354] width 170 height 43
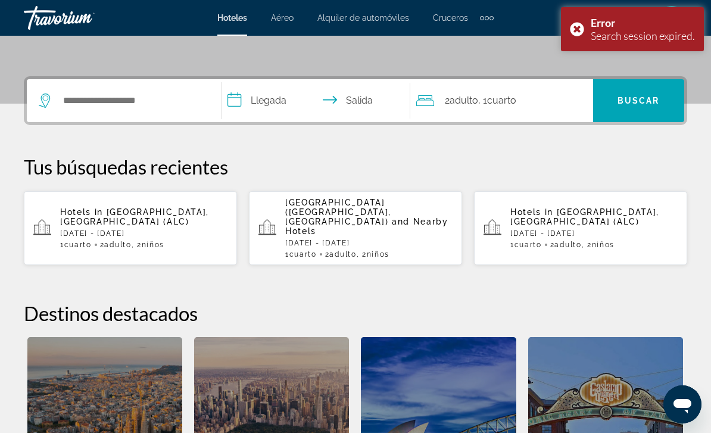
scroll to position [291, 0]
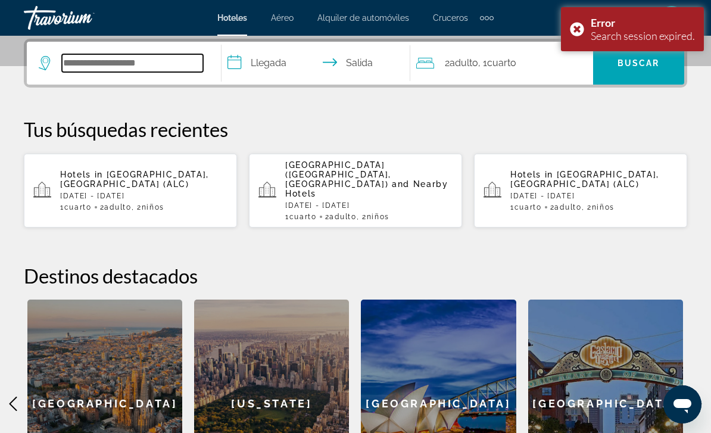
click at [98, 63] on input "Search widget" at bounding box center [132, 63] width 141 height 18
click at [180, 203] on div "1 Cuarto habitaciones 2 Adulto Adulto , 2 Niño Niños" at bounding box center [143, 207] width 167 height 8
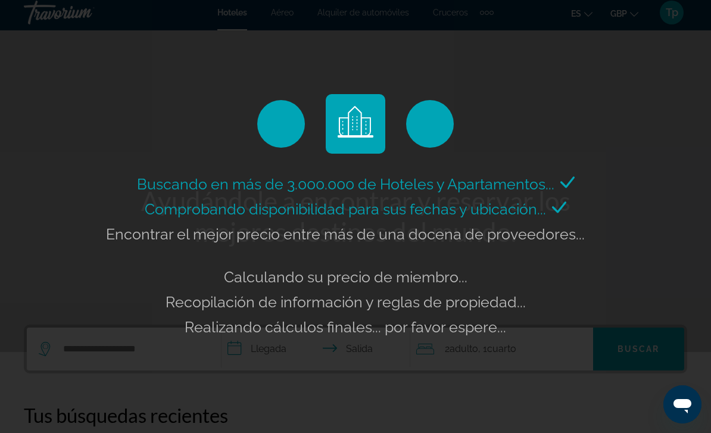
scroll to position [0, 0]
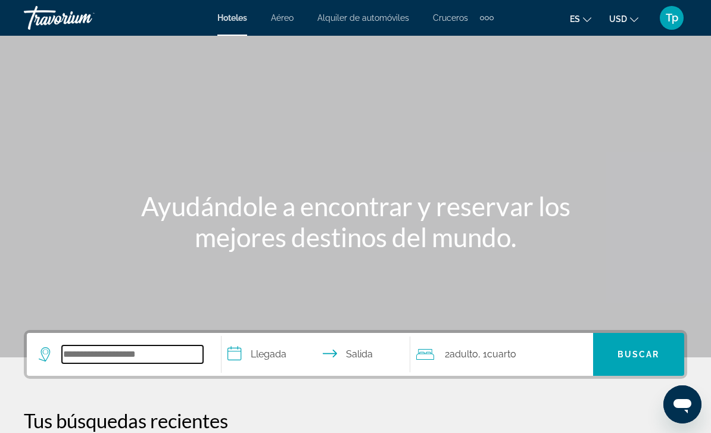
click at [132, 362] on input "Search widget" at bounding box center [132, 354] width 141 height 18
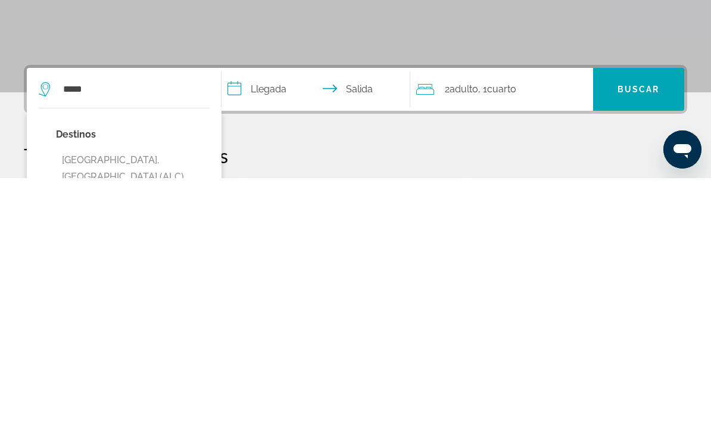
click at [131, 404] on button "[GEOGRAPHIC_DATA], [GEOGRAPHIC_DATA] (ALC)" at bounding box center [133, 423] width 154 height 39
type input "**********"
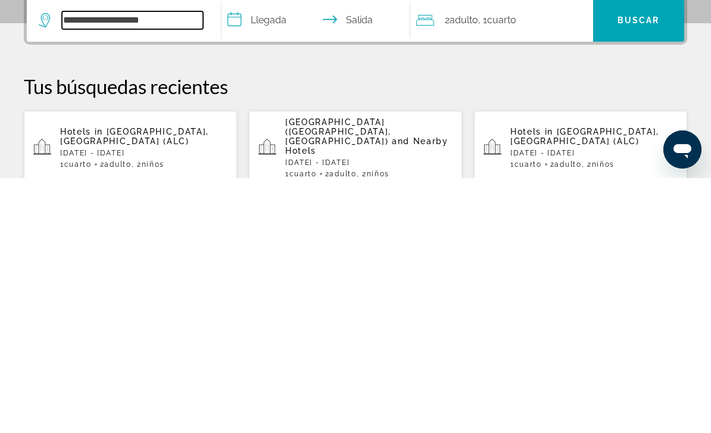
scroll to position [81, 0]
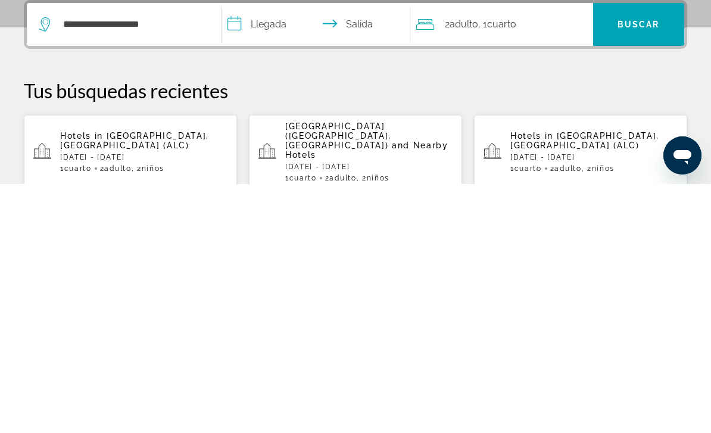
click at [138, 402] on p "[DATE] - [DATE]" at bounding box center [143, 406] width 167 height 8
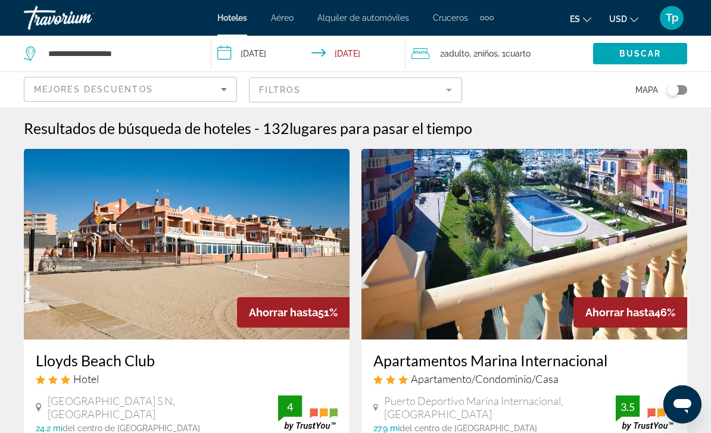
click at [431, 83] on mat-form-field "Filtros" at bounding box center [355, 89] width 213 height 25
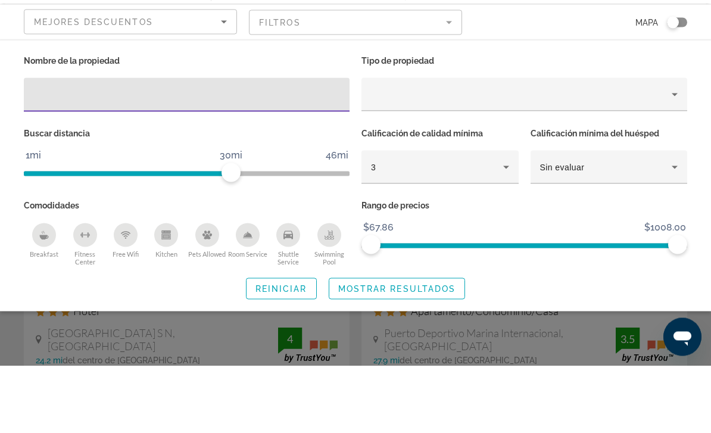
click at [407, 155] on div "Property type" at bounding box center [521, 162] width 301 height 14
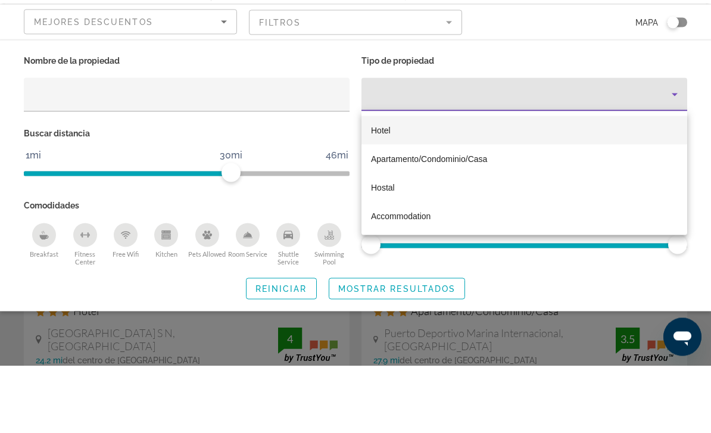
scroll to position [68, 0]
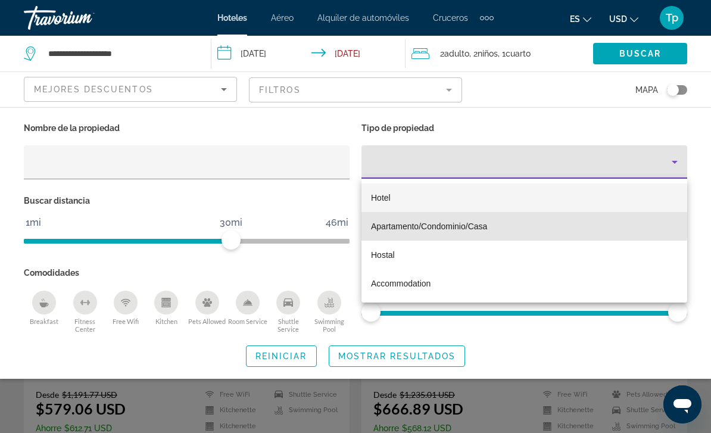
click at [451, 220] on span "Apartamento/Condominio/Casa" at bounding box center [429, 226] width 116 height 14
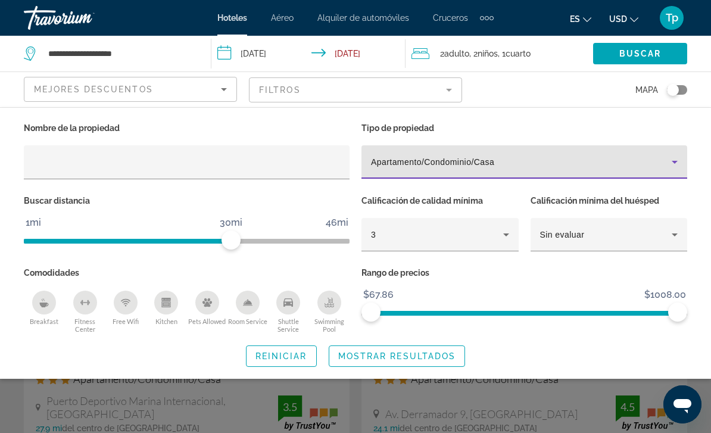
click at [413, 355] on span "Mostrar resultados" at bounding box center [397, 356] width 118 height 10
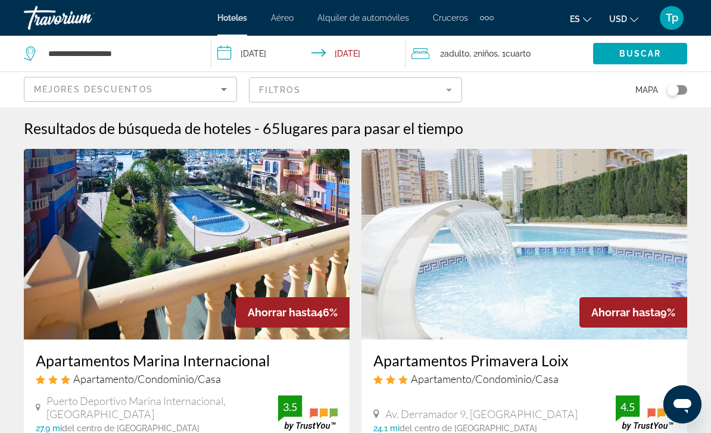
click at [624, 14] on span "USD" at bounding box center [618, 19] width 18 height 10
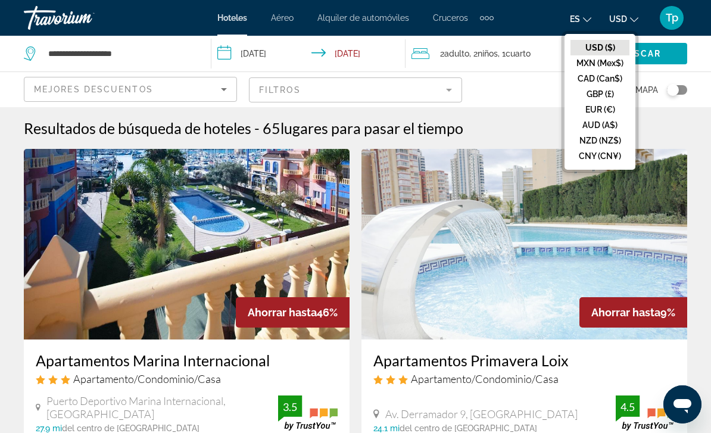
click at [591, 99] on button "GBP (£)" at bounding box center [600, 93] width 59 height 15
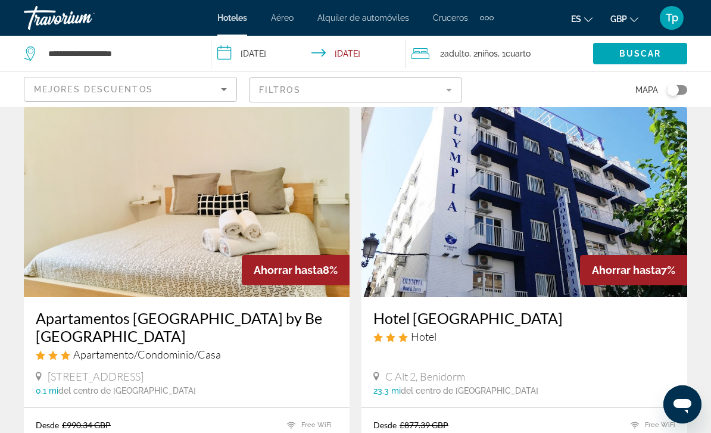
scroll to position [2183, 0]
click at [89, 234] on img "Main content" at bounding box center [187, 202] width 326 height 191
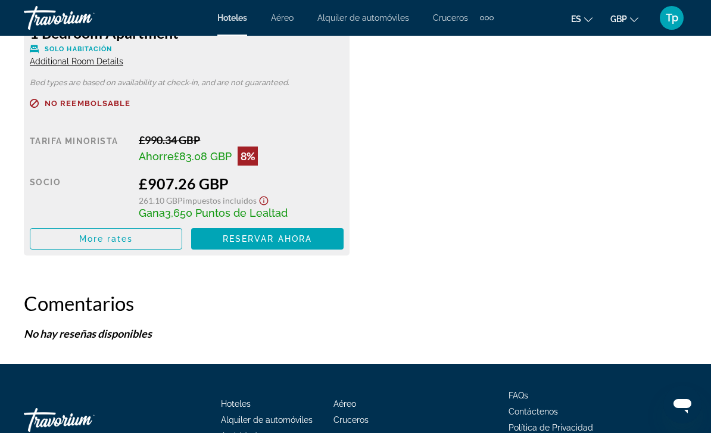
scroll to position [2064, 0]
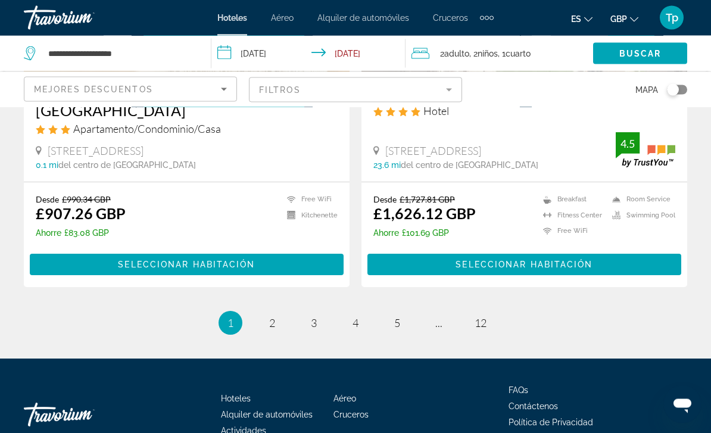
scroll to position [2416, 0]
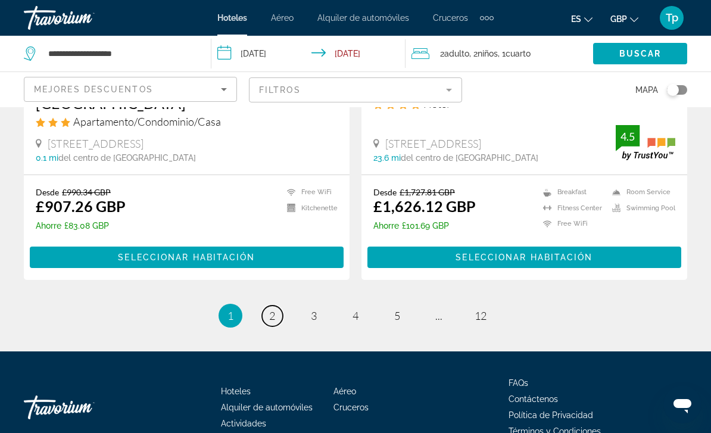
click at [279, 306] on link "page 2" at bounding box center [272, 316] width 21 height 21
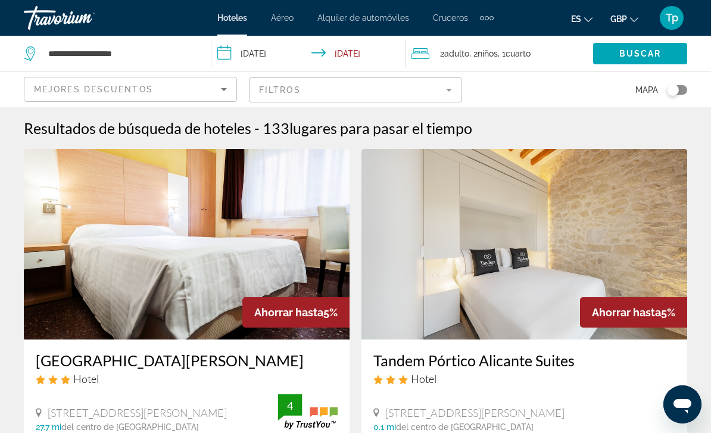
click at [454, 94] on mat-form-field "Filtros" at bounding box center [355, 89] width 213 height 25
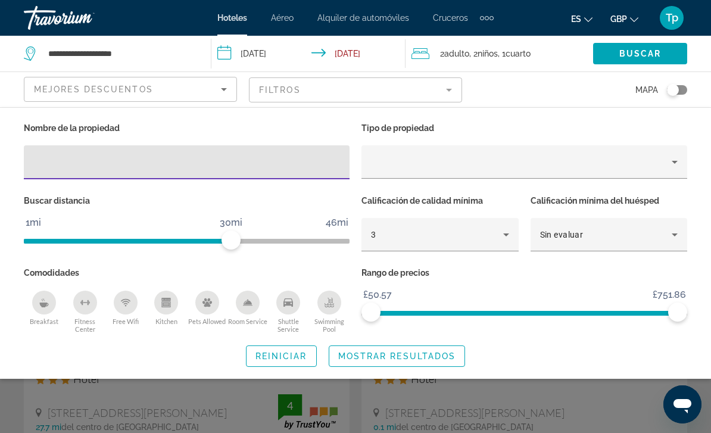
click at [494, 157] on div "Property type" at bounding box center [521, 162] width 301 height 14
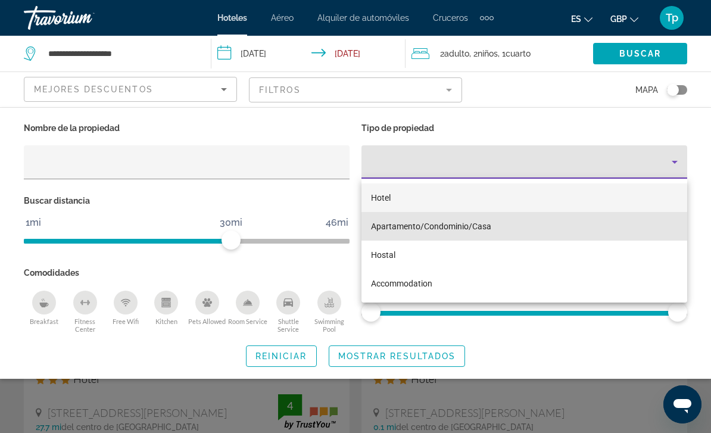
click at [458, 226] on span "Apartamento/Condominio/Casa" at bounding box center [431, 227] width 120 height 10
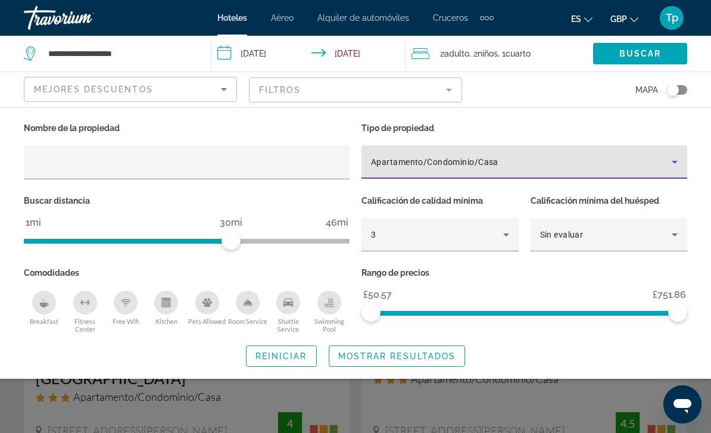
click at [391, 355] on span "Mostrar resultados" at bounding box center [397, 356] width 118 height 10
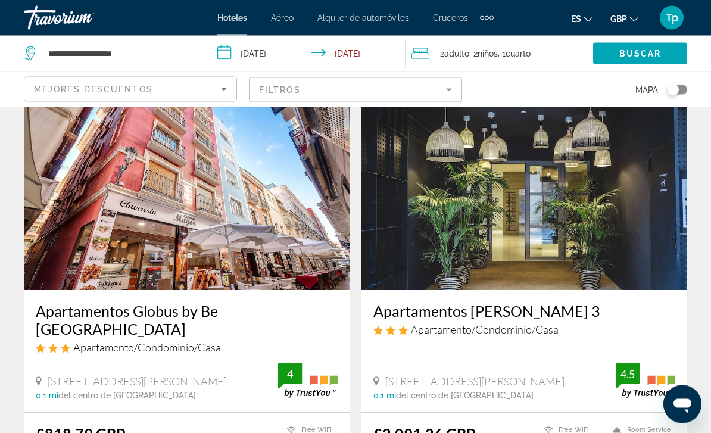
scroll to position [40, 0]
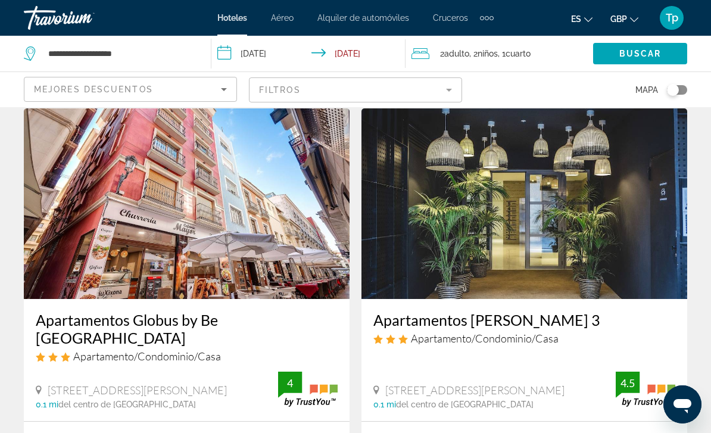
click at [76, 248] on img "Main content" at bounding box center [187, 203] width 326 height 191
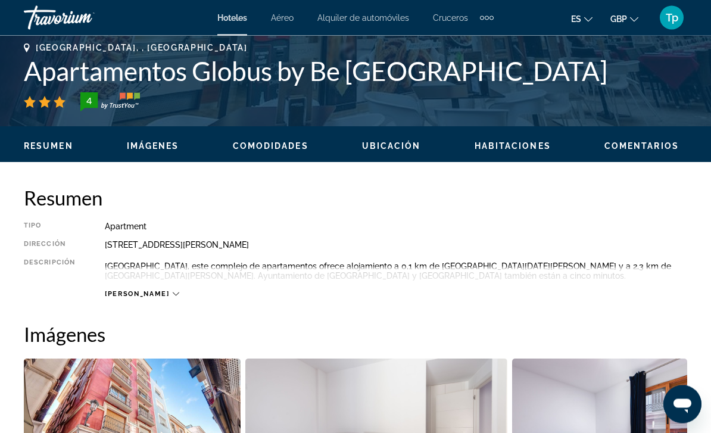
scroll to position [476, 0]
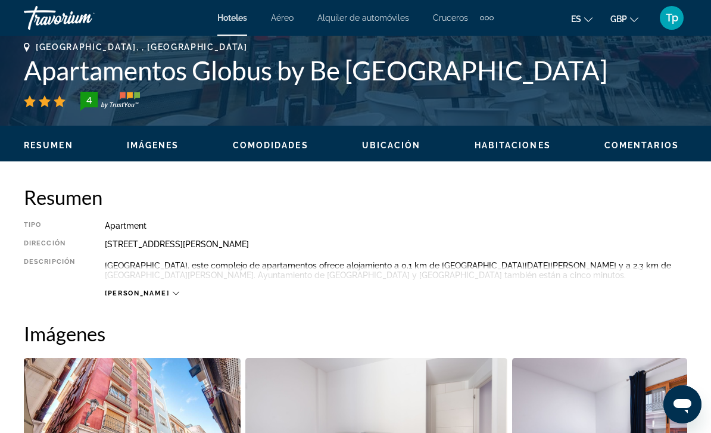
click at [117, 297] on span "[PERSON_NAME]" at bounding box center [137, 293] width 64 height 8
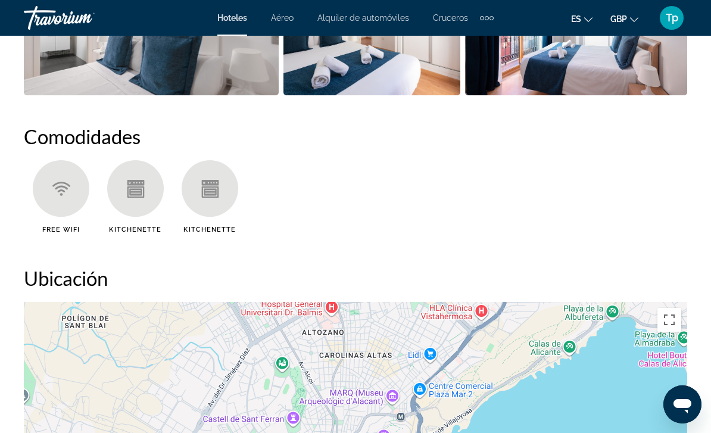
scroll to position [1038, 0]
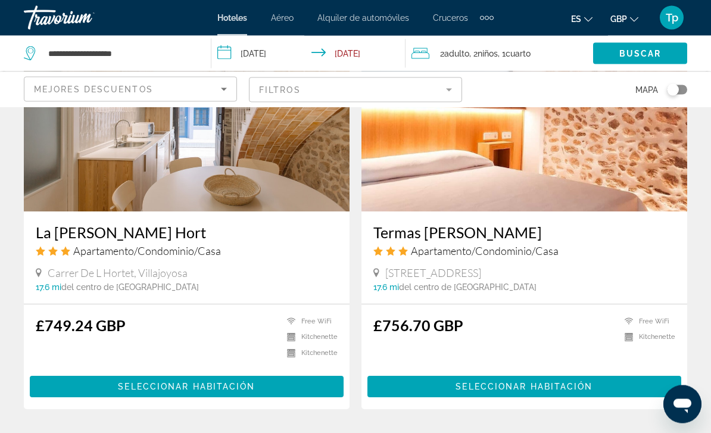
scroll to position [2244, 0]
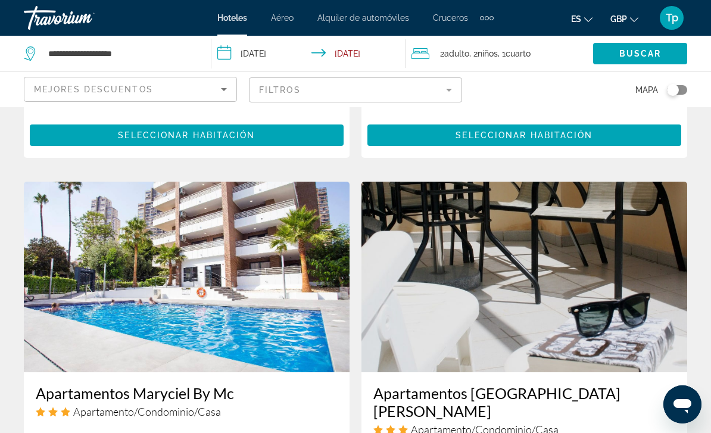
scroll to position [1683, 0]
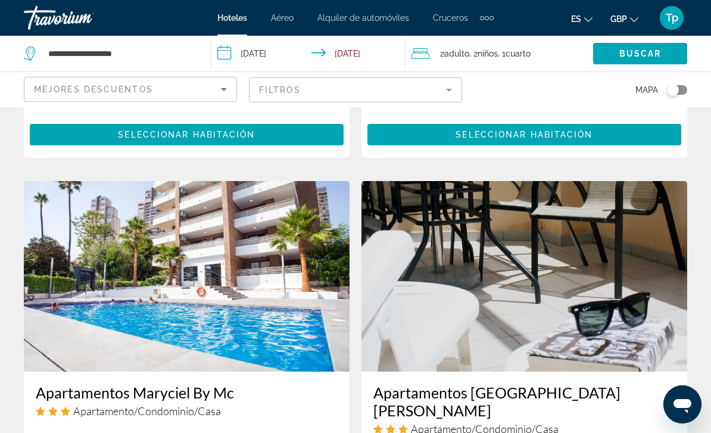
click at [468, 300] on img "Main content" at bounding box center [525, 276] width 326 height 191
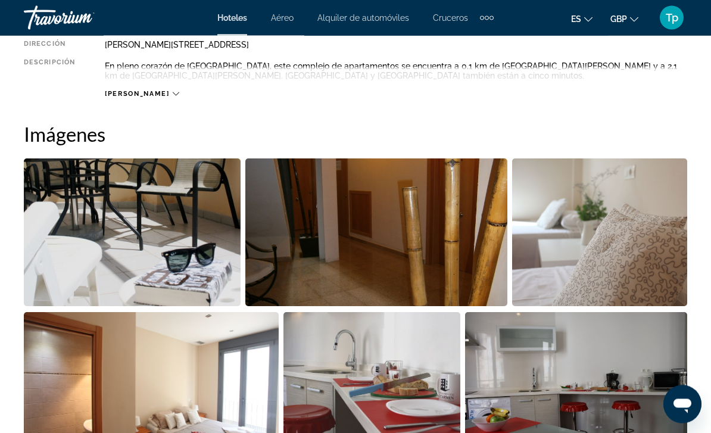
scroll to position [668, 0]
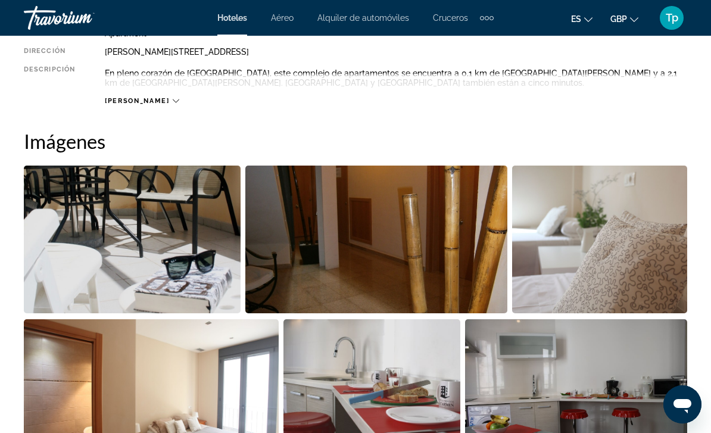
click at [199, 261] on img "Open full-screen image slider" at bounding box center [132, 240] width 217 height 148
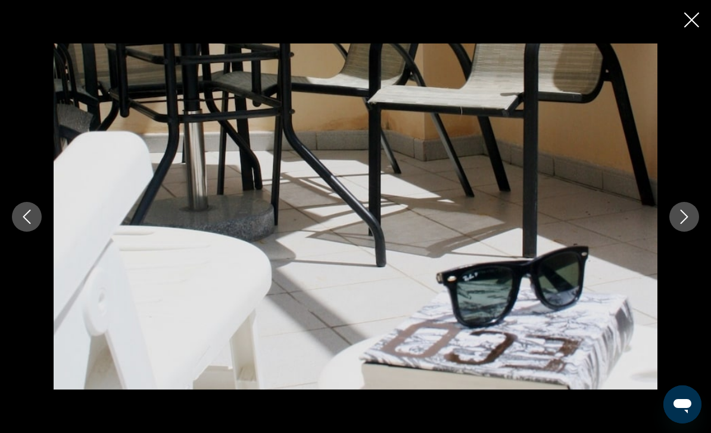
click at [686, 214] on icon "Next image" at bounding box center [684, 217] width 14 height 14
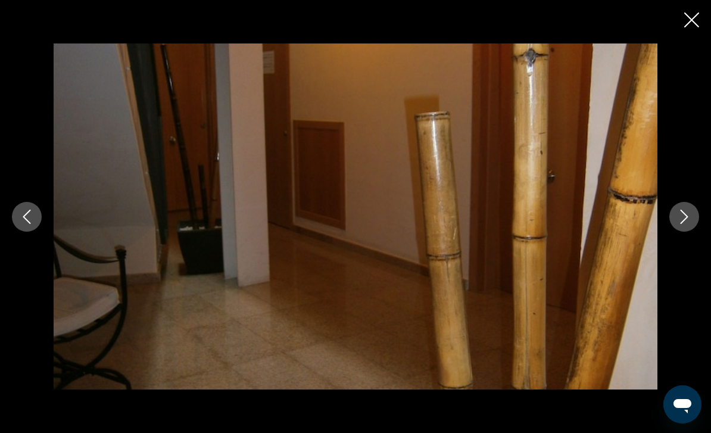
click at [676, 208] on button "Next image" at bounding box center [684, 217] width 30 height 30
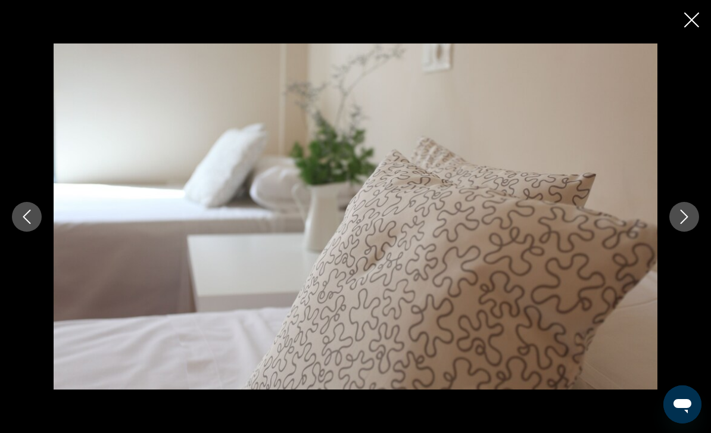
click at [677, 221] on icon "Next image" at bounding box center [684, 217] width 14 height 14
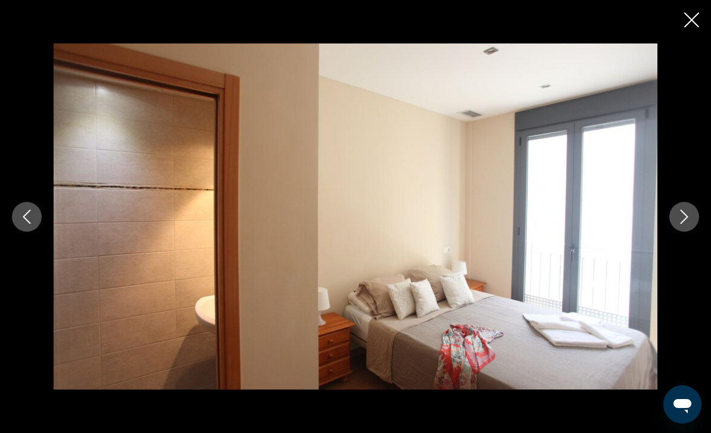
click at [677, 216] on button "Next image" at bounding box center [684, 217] width 30 height 30
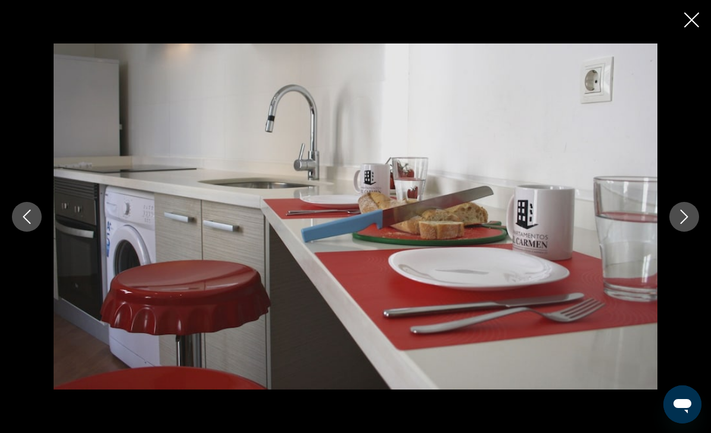
click at [682, 217] on icon "Next image" at bounding box center [684, 217] width 14 height 14
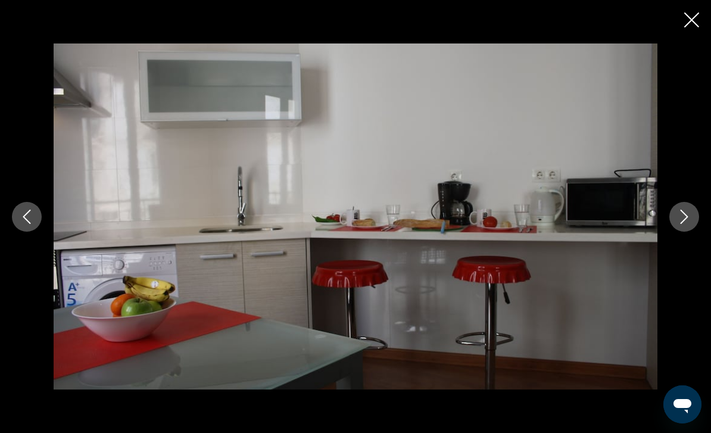
click at [681, 218] on icon "Next image" at bounding box center [684, 217] width 14 height 14
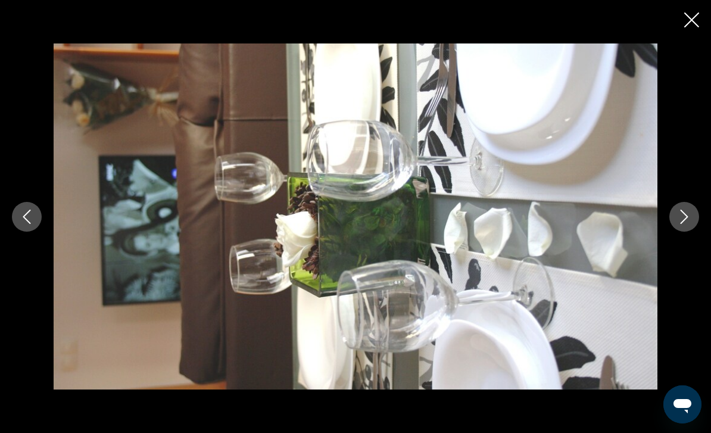
click at [675, 208] on button "Next image" at bounding box center [684, 217] width 30 height 30
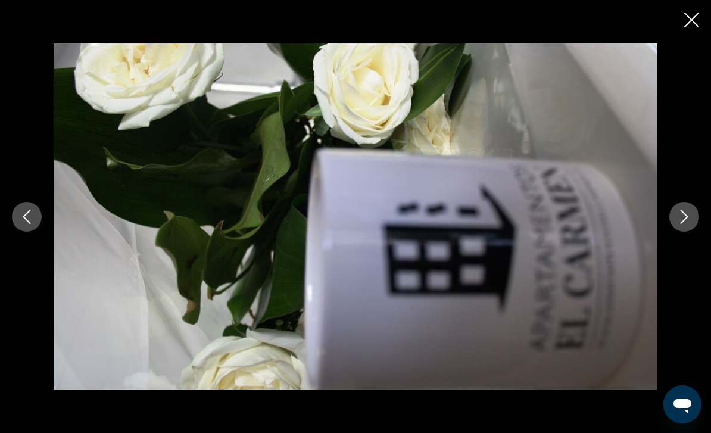
click at [677, 214] on icon "Next image" at bounding box center [684, 217] width 14 height 14
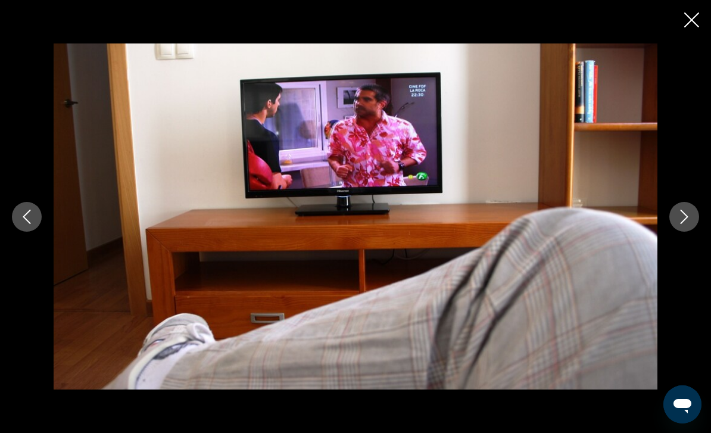
click at [677, 211] on button "Next image" at bounding box center [684, 217] width 30 height 30
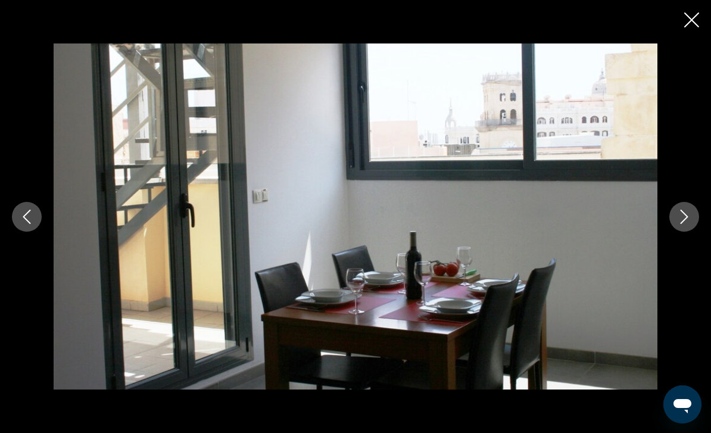
click at [673, 217] on button "Next image" at bounding box center [684, 217] width 30 height 30
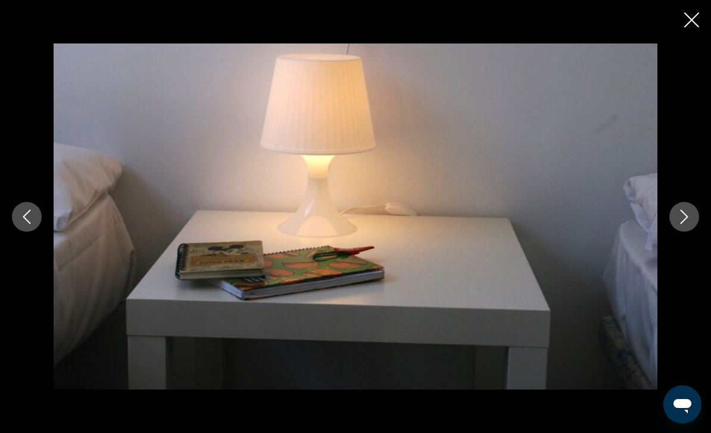
click at [682, 43] on div "prev next" at bounding box center [355, 216] width 711 height 347
click at [691, 43] on div "prev next" at bounding box center [355, 216] width 711 height 347
click at [690, 27] on button "Close slideshow" at bounding box center [691, 21] width 15 height 18
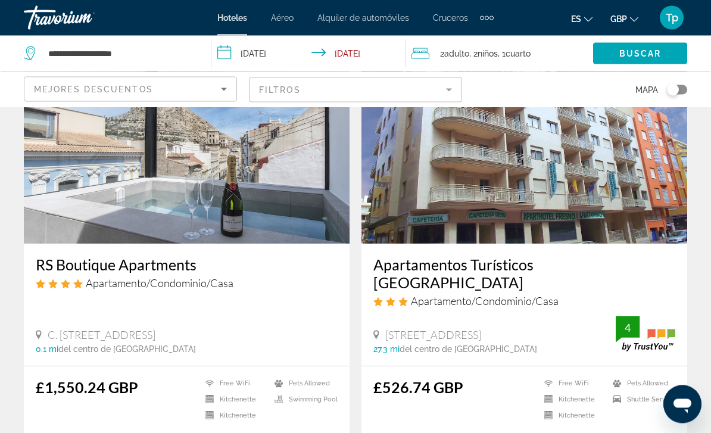
scroll to position [97, 0]
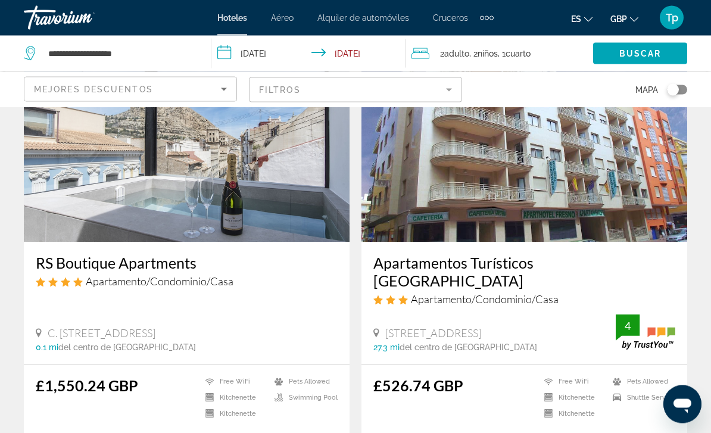
click at [72, 201] on img "Main content" at bounding box center [187, 147] width 326 height 191
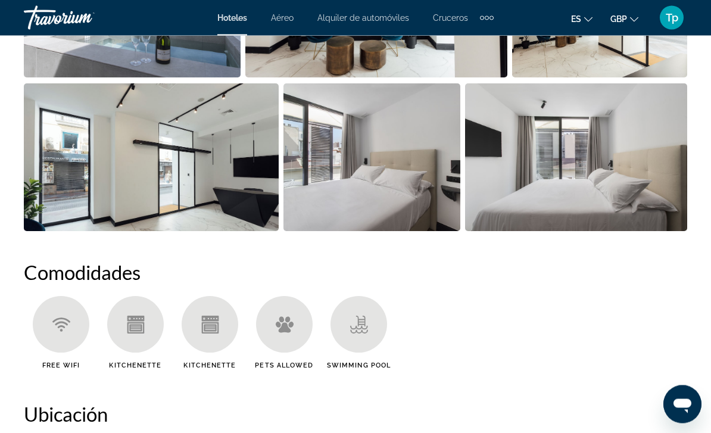
scroll to position [931, 0]
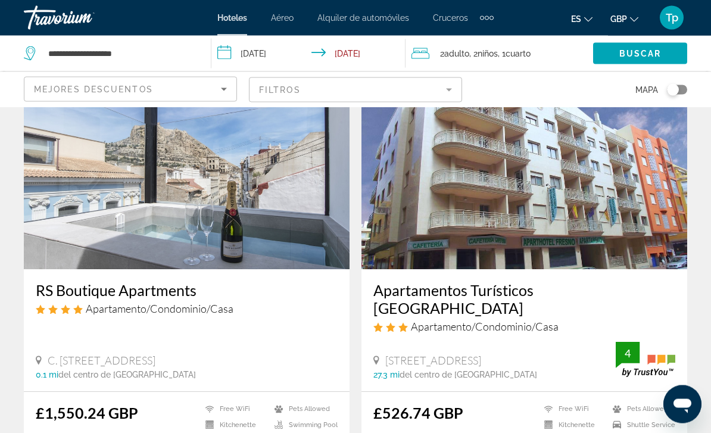
scroll to position [68, 0]
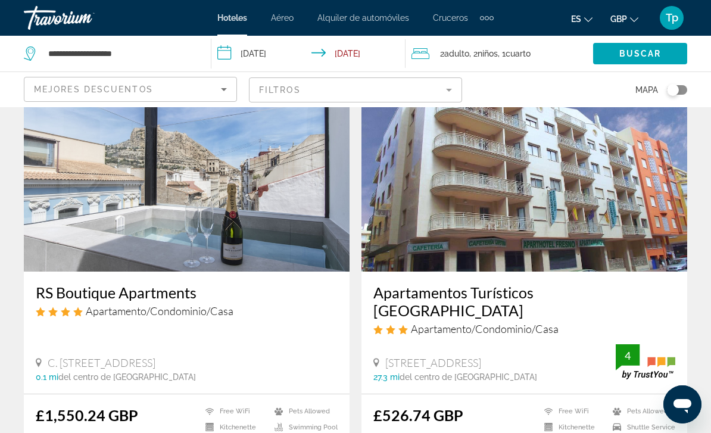
click at [476, 205] on img "Main content" at bounding box center [525, 176] width 326 height 191
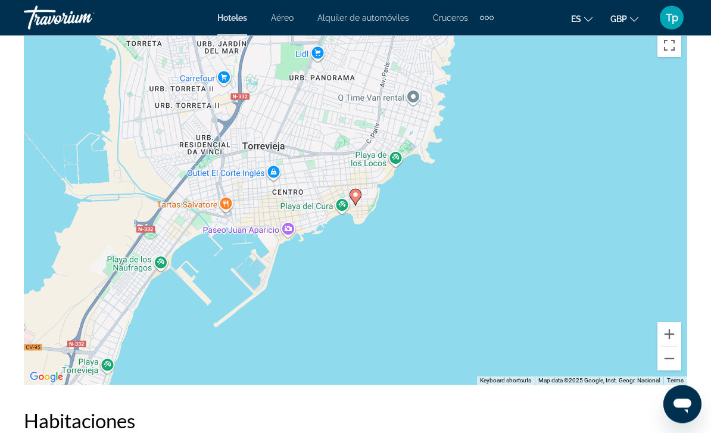
scroll to position [1324, 0]
click at [670, 347] on button "Zoom out" at bounding box center [669, 359] width 24 height 24
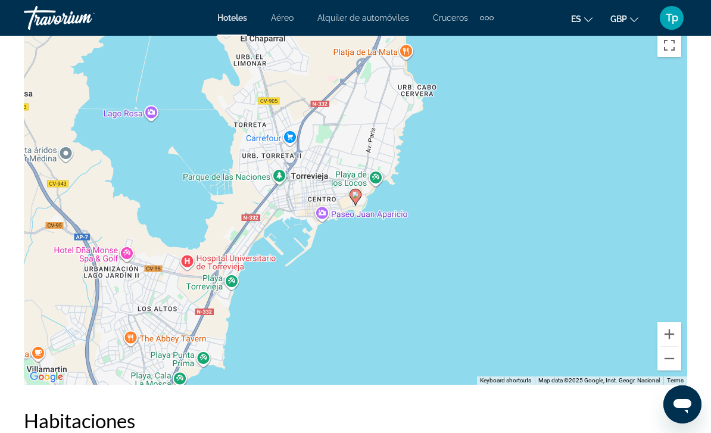
click at [675, 356] on button "Zoom out" at bounding box center [669, 359] width 24 height 24
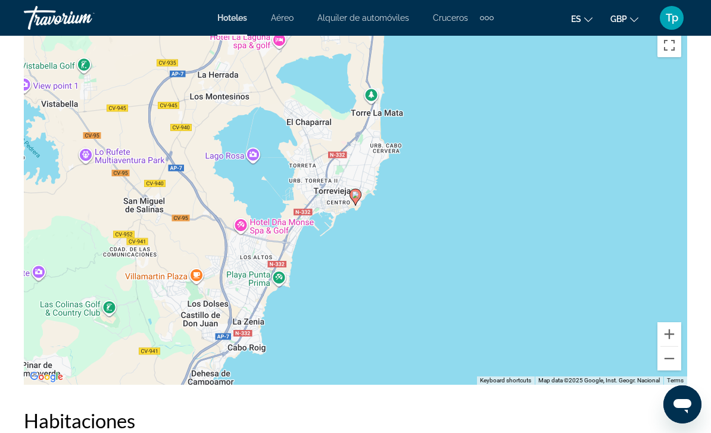
click at [673, 353] on button "Zoom out" at bounding box center [669, 359] width 24 height 24
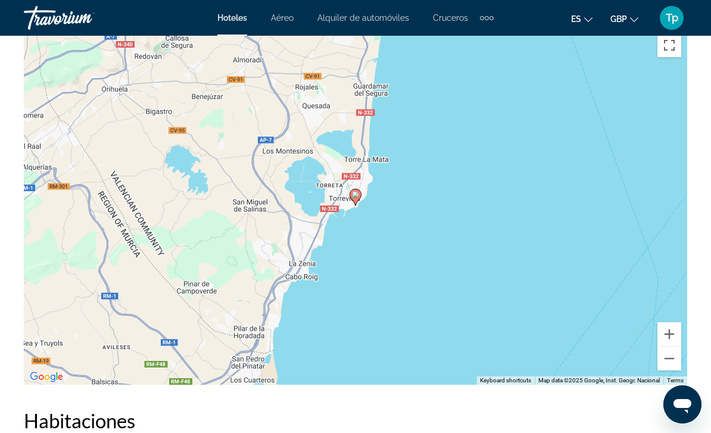
click at [669, 353] on button "Zoom out" at bounding box center [669, 359] width 24 height 24
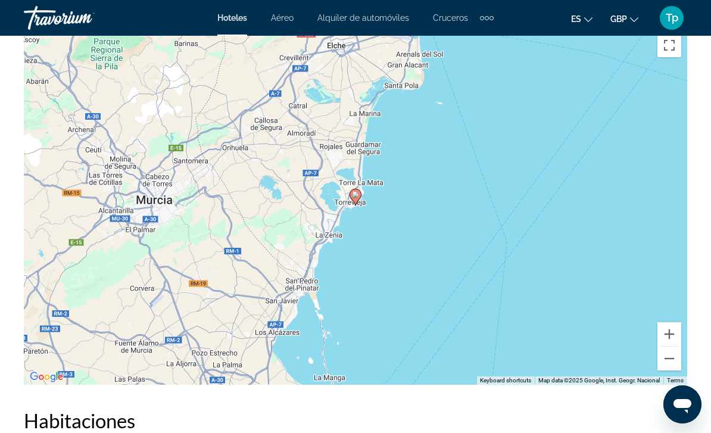
click at [670, 353] on button "Zoom out" at bounding box center [669, 359] width 24 height 24
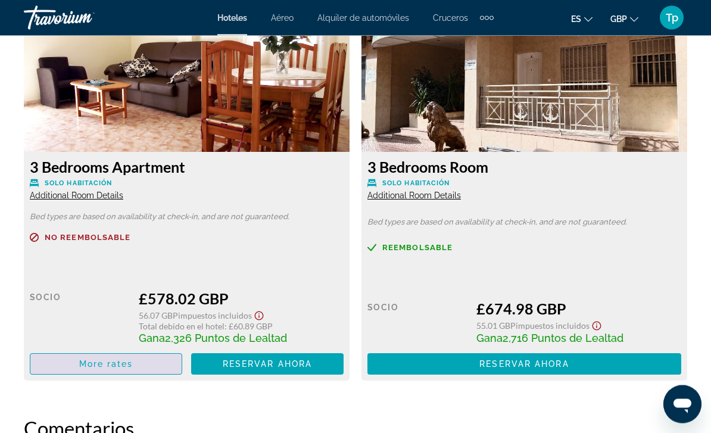
scroll to position [0, 0]
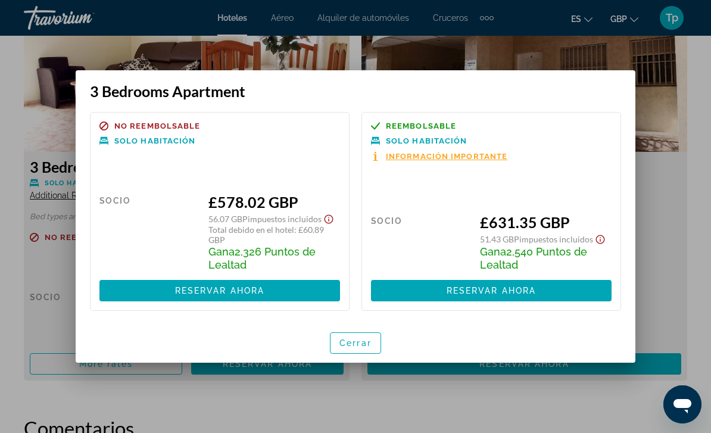
click at [445, 160] on span "Información importante" at bounding box center [446, 156] width 121 height 8
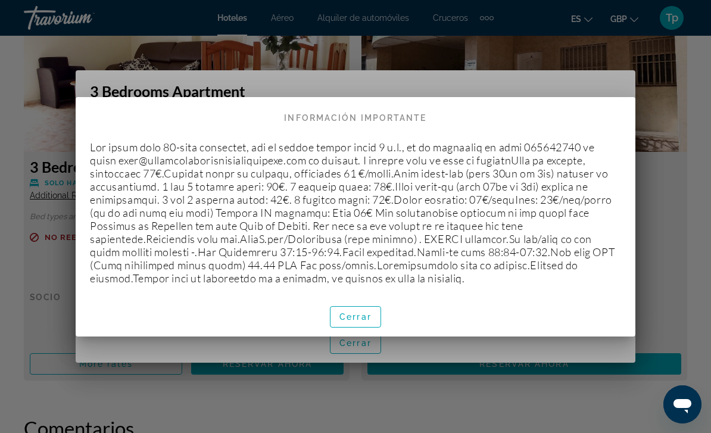
click at [361, 320] on span "Cerrar" at bounding box center [355, 317] width 32 height 10
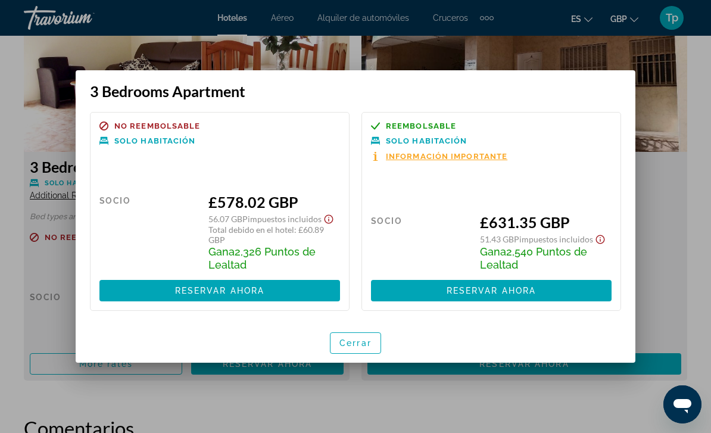
click at [359, 337] on span "button" at bounding box center [356, 343] width 50 height 29
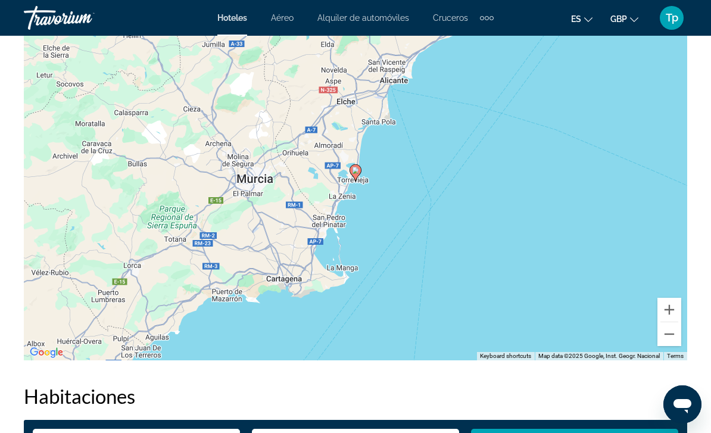
scroll to position [1263, 0]
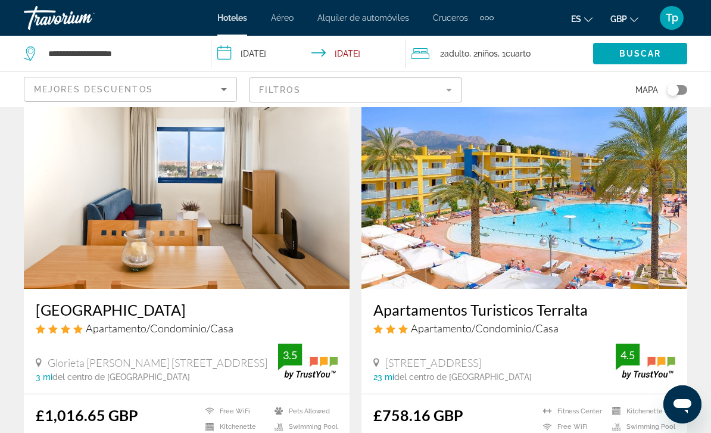
scroll to position [492, 0]
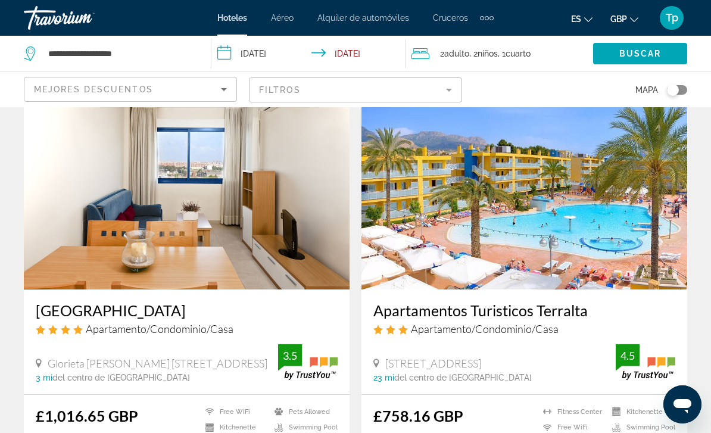
click at [55, 247] on img "Main content" at bounding box center [187, 194] width 326 height 191
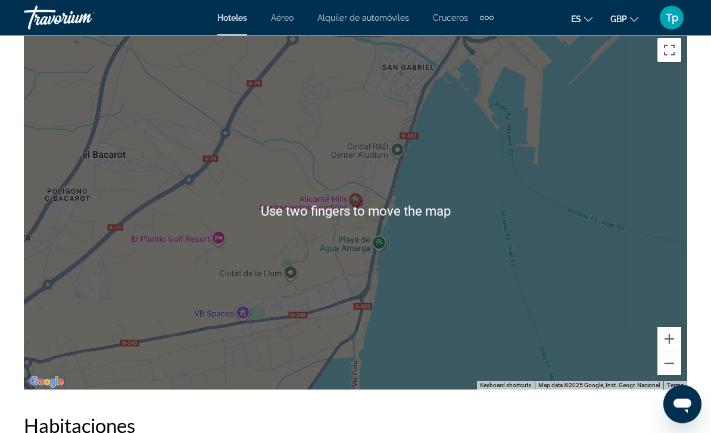
scroll to position [1376, 0]
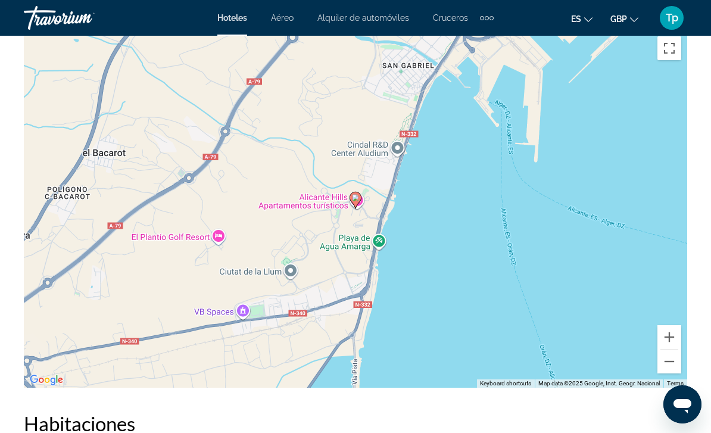
click at [675, 366] on button "Zoom out" at bounding box center [669, 362] width 24 height 24
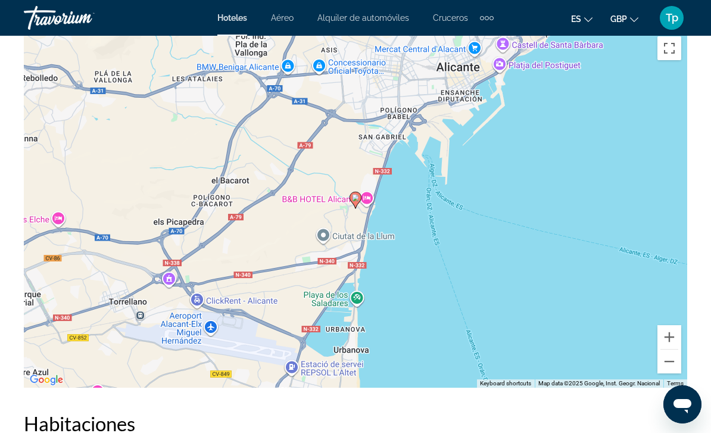
click at [673, 376] on div "To activate drag with keyboard, press Alt + Enter. Once in keyboard drag state,…" at bounding box center [355, 208] width 663 height 357
click at [668, 370] on button "Zoom out" at bounding box center [669, 362] width 24 height 24
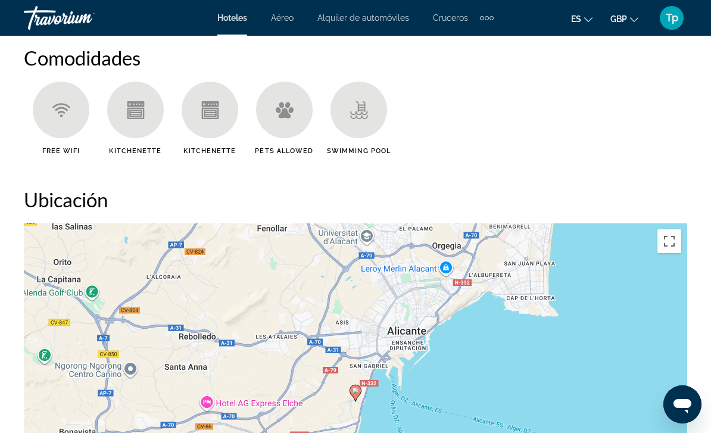
scroll to position [1133, 0]
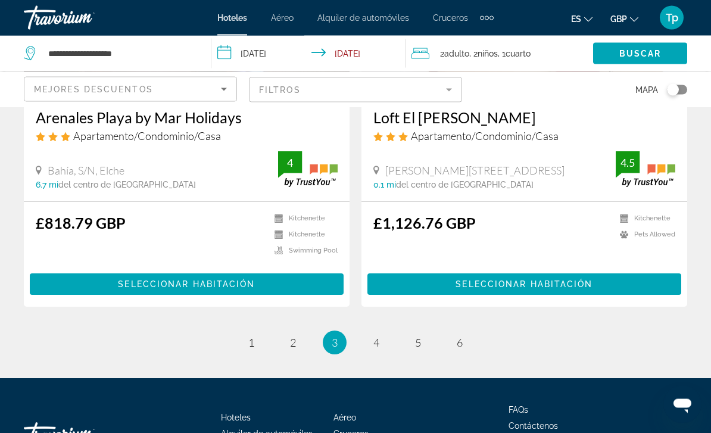
scroll to position [2400, 0]
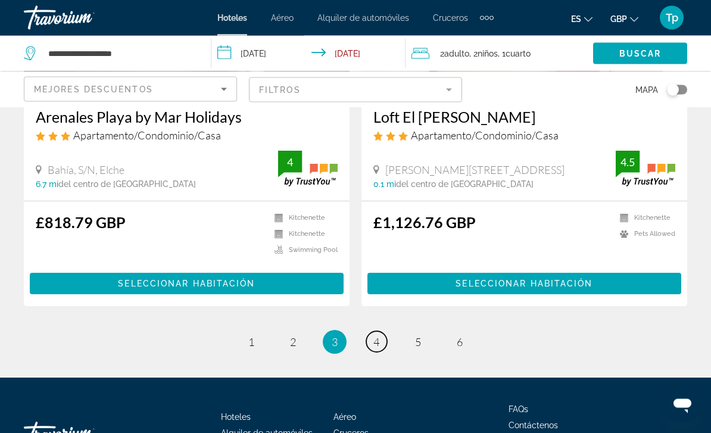
click at [373, 336] on span "4" at bounding box center [376, 342] width 6 height 13
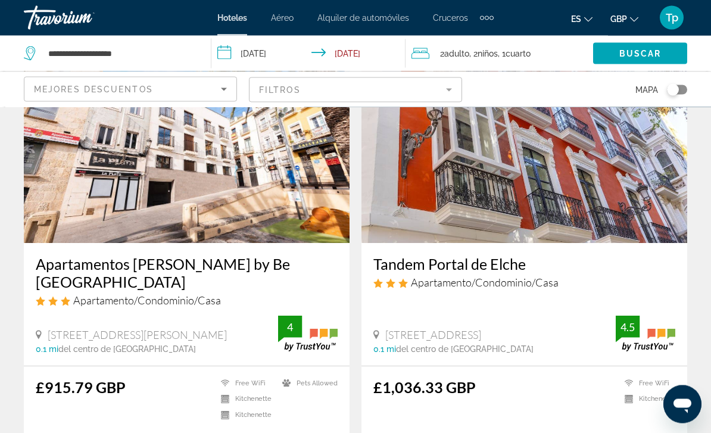
scroll to position [512, 0]
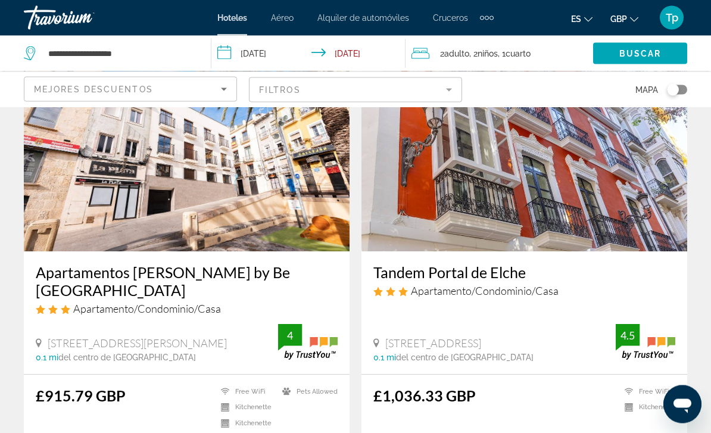
click at [94, 213] on img "Main content" at bounding box center [187, 156] width 326 height 191
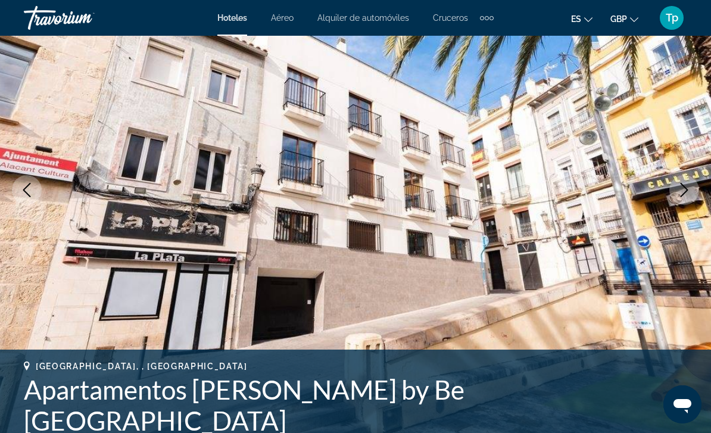
scroll to position [134, 0]
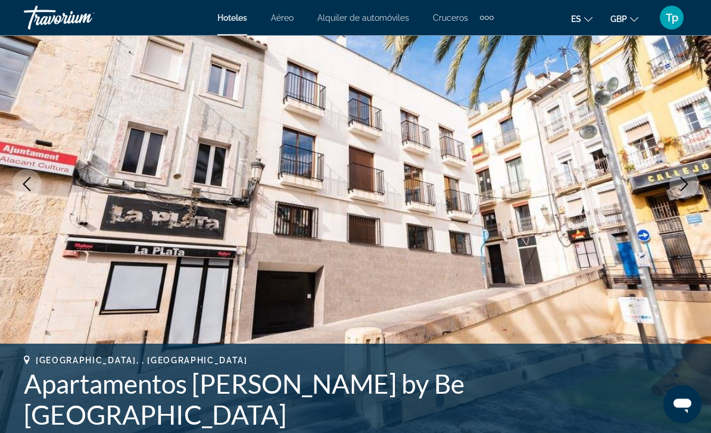
click at [677, 195] on button "Next image" at bounding box center [684, 185] width 30 height 30
click at [692, 191] on button "Next image" at bounding box center [684, 185] width 30 height 30
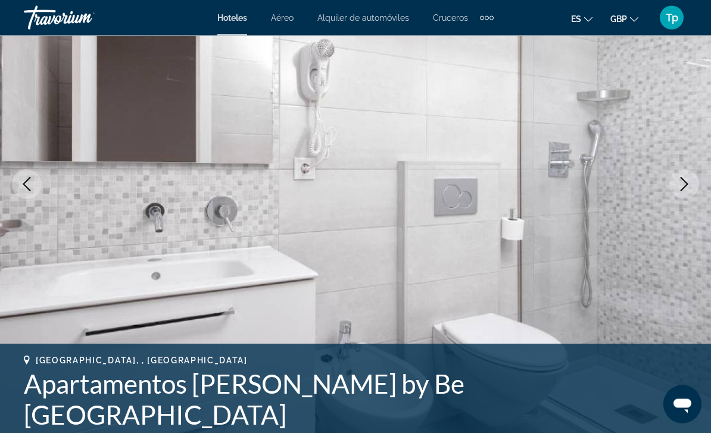
click at [663, 182] on img "Main content" at bounding box center [355, 185] width 711 height 566
click at [671, 197] on img "Main content" at bounding box center [355, 185] width 711 height 566
click at [673, 183] on button "Next image" at bounding box center [684, 185] width 30 height 30
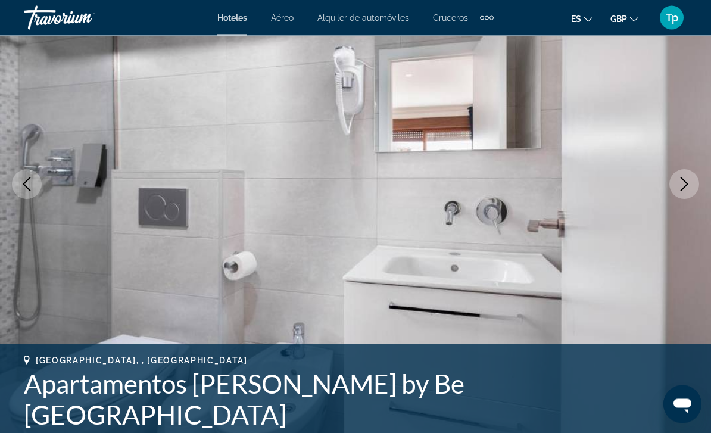
click at [677, 186] on icon "Next image" at bounding box center [684, 184] width 14 height 14
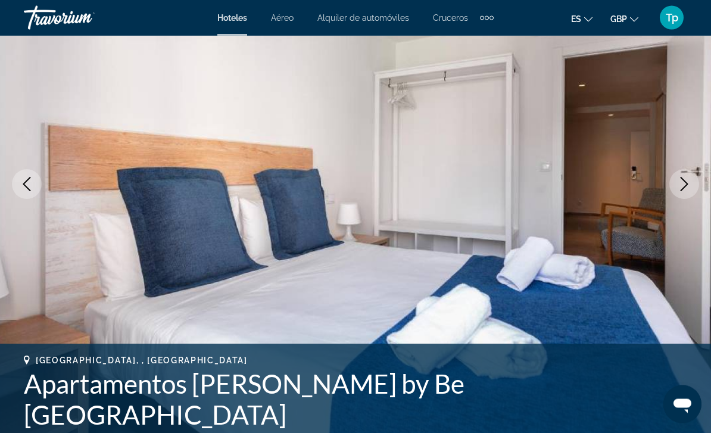
click at [679, 181] on icon "Next image" at bounding box center [684, 184] width 14 height 14
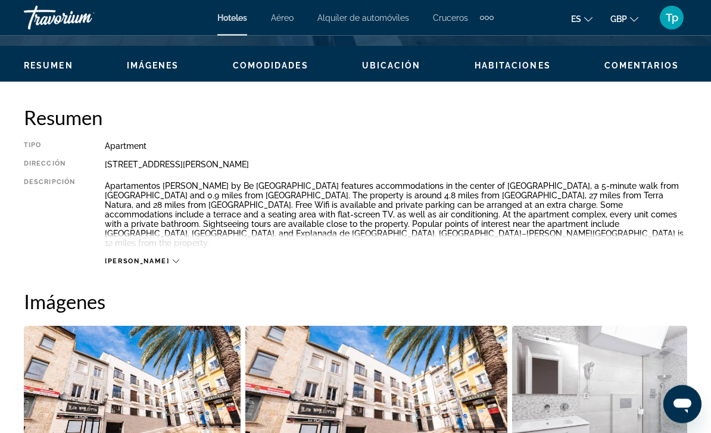
scroll to position [556, 0]
click at [131, 257] on span "[PERSON_NAME]" at bounding box center [137, 261] width 64 height 8
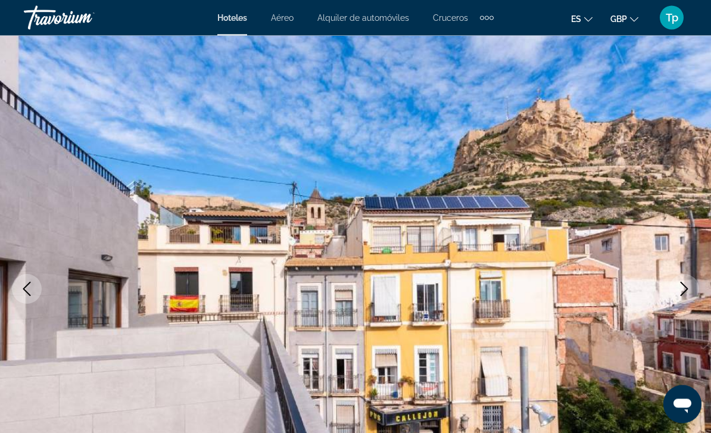
scroll to position [7, 0]
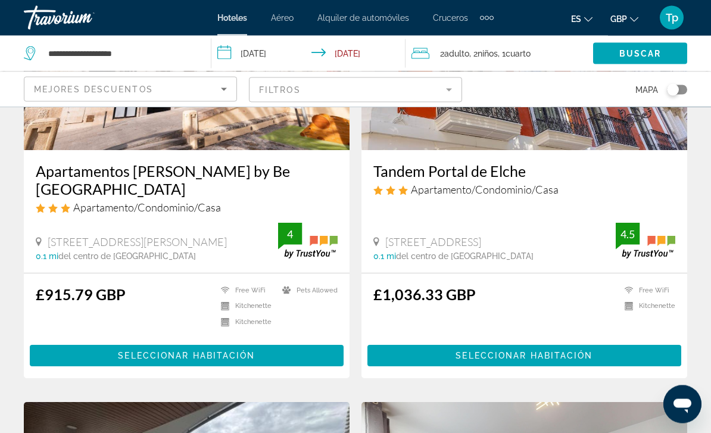
scroll to position [613, 0]
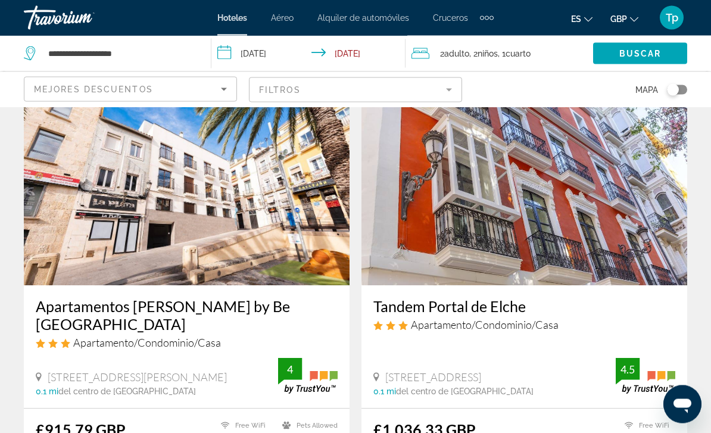
click at [571, 211] on img "Main content" at bounding box center [525, 190] width 326 height 191
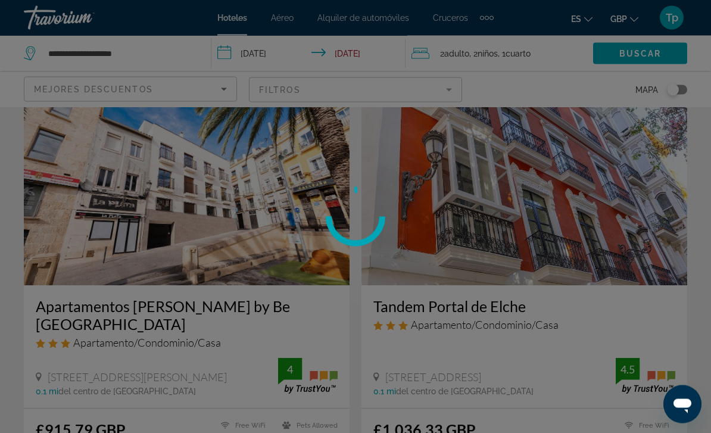
scroll to position [478, 0]
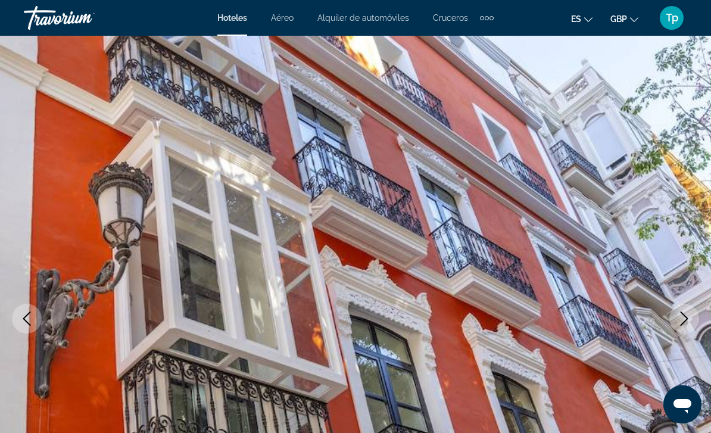
click at [671, 342] on img "Main content" at bounding box center [355, 319] width 711 height 566
click at [677, 321] on button "Next image" at bounding box center [684, 319] width 30 height 30
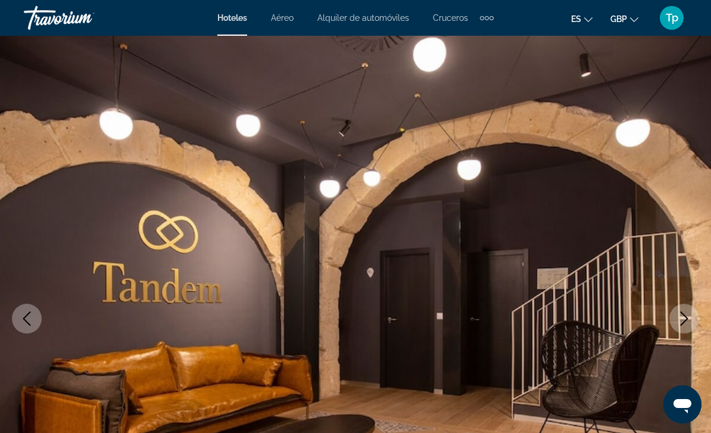
click at [679, 318] on icon "Next image" at bounding box center [684, 318] width 14 height 14
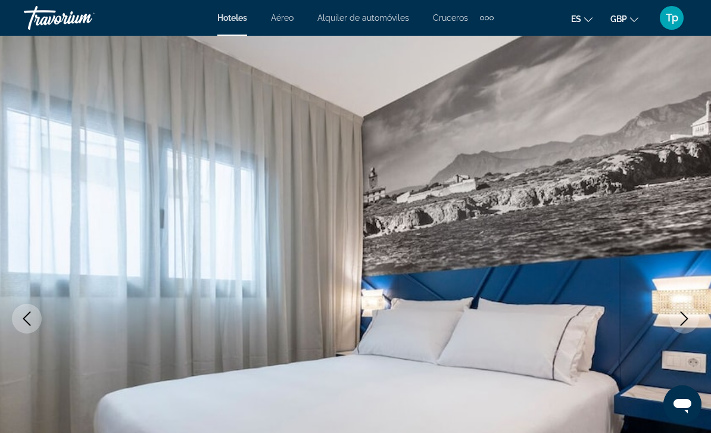
click at [680, 322] on icon "Next image" at bounding box center [684, 318] width 14 height 14
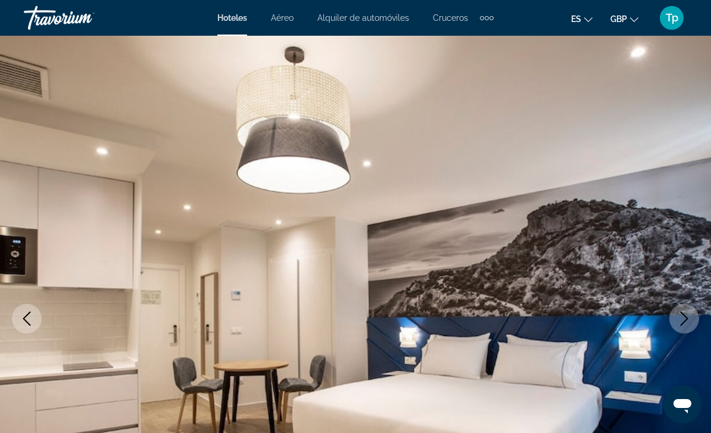
click at [677, 323] on button "Next image" at bounding box center [684, 319] width 30 height 30
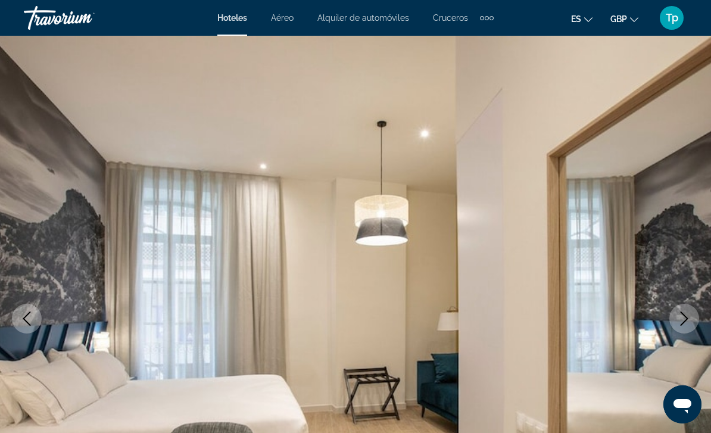
click at [678, 326] on button "Next image" at bounding box center [684, 319] width 30 height 30
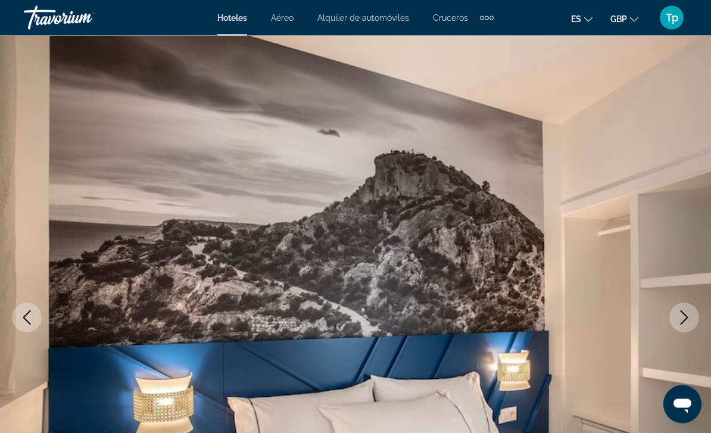
scroll to position [1, 0]
click at [675, 328] on button "Next image" at bounding box center [684, 318] width 30 height 30
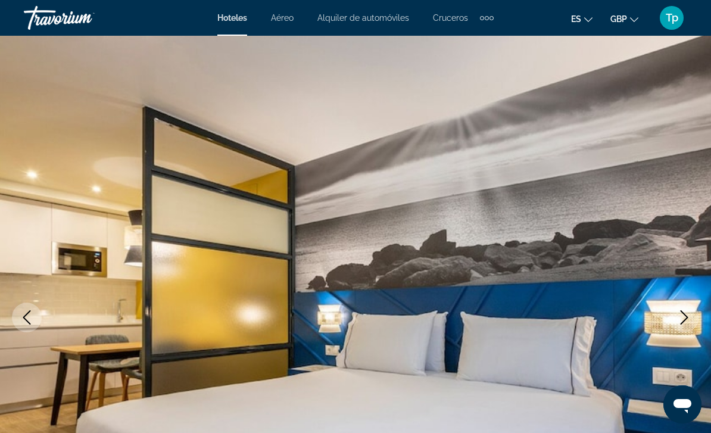
click at [675, 325] on button "Next image" at bounding box center [684, 318] width 30 height 30
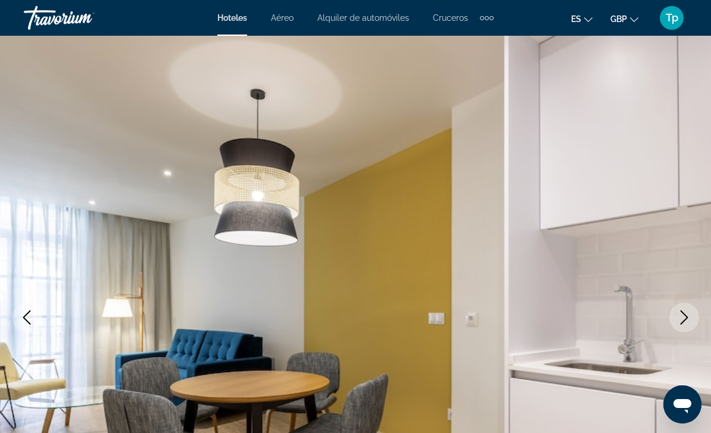
click at [676, 326] on button "Next image" at bounding box center [684, 318] width 30 height 30
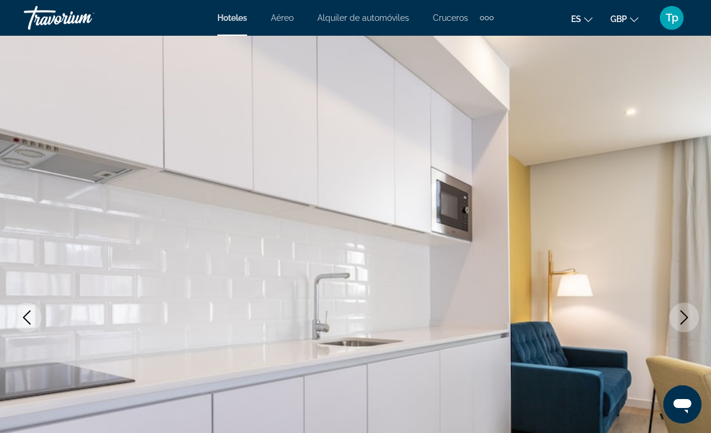
click at [678, 322] on icon "Next image" at bounding box center [684, 317] width 14 height 14
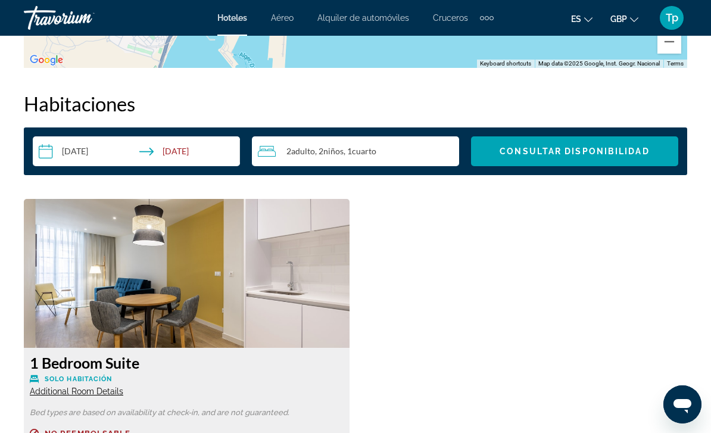
scroll to position [1684, 0]
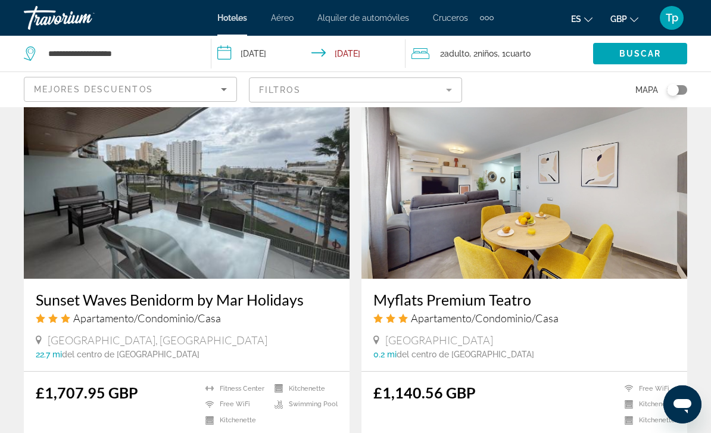
scroll to position [927, 0]
click at [573, 217] on img "Main content" at bounding box center [525, 184] width 326 height 191
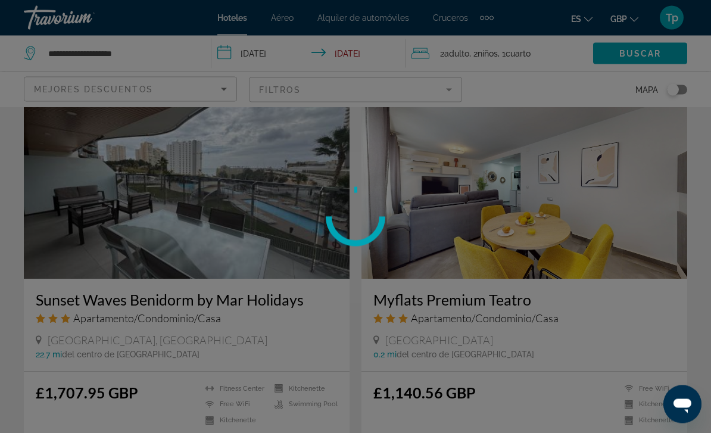
scroll to position [927, 0]
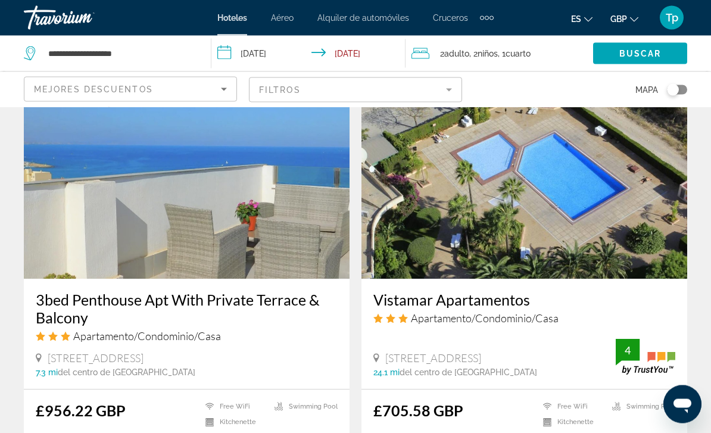
scroll to position [2173, 0]
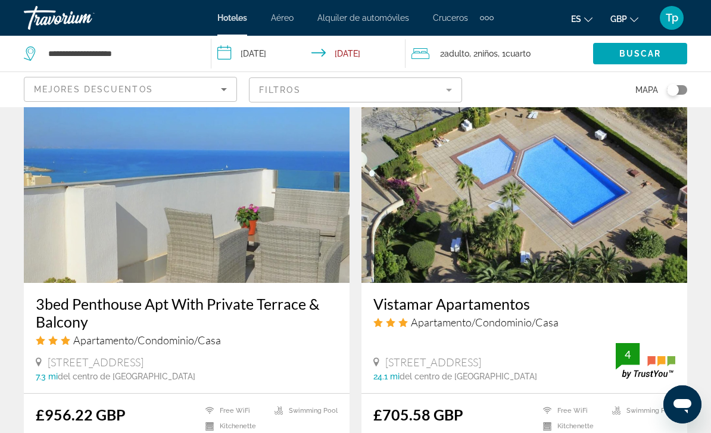
click at [155, 201] on img "Main content" at bounding box center [187, 187] width 326 height 191
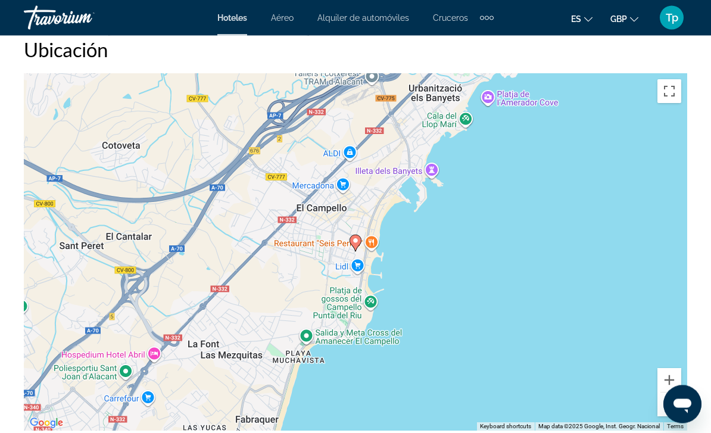
scroll to position [1336, 0]
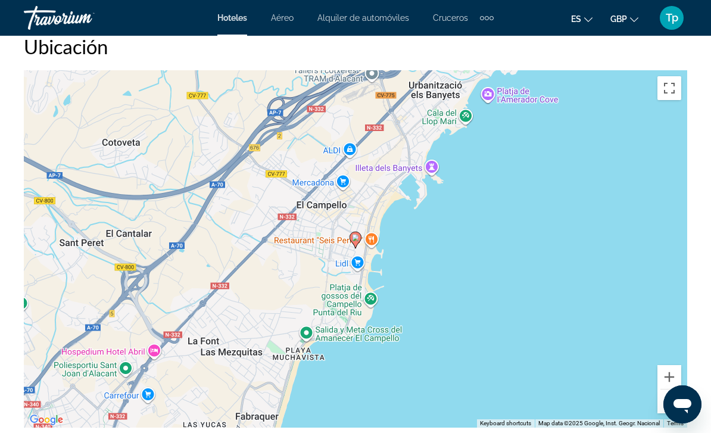
click at [667, 406] on button "Zoom out" at bounding box center [669, 401] width 24 height 24
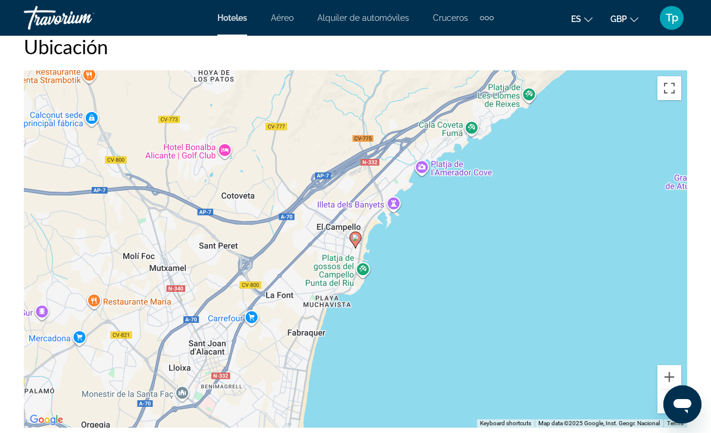
click at [659, 397] on button "Zoom out" at bounding box center [669, 401] width 24 height 24
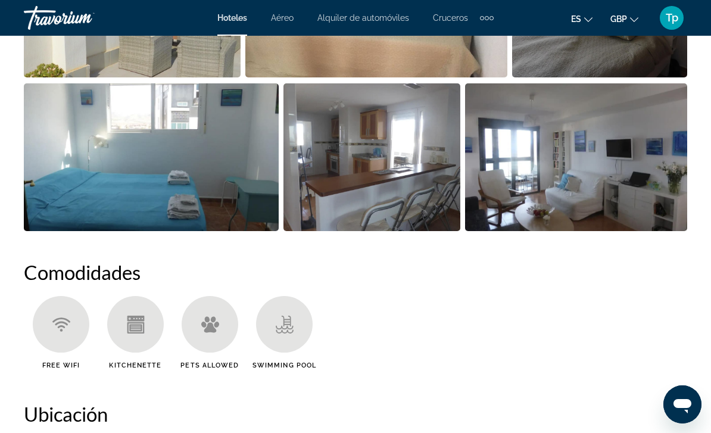
scroll to position [967, 0]
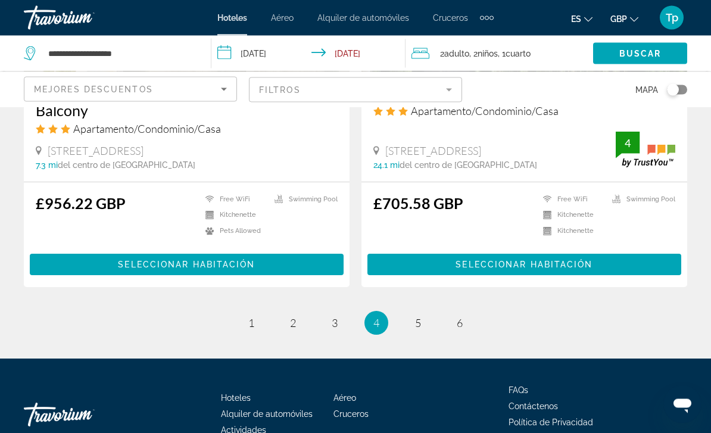
scroll to position [2386, 0]
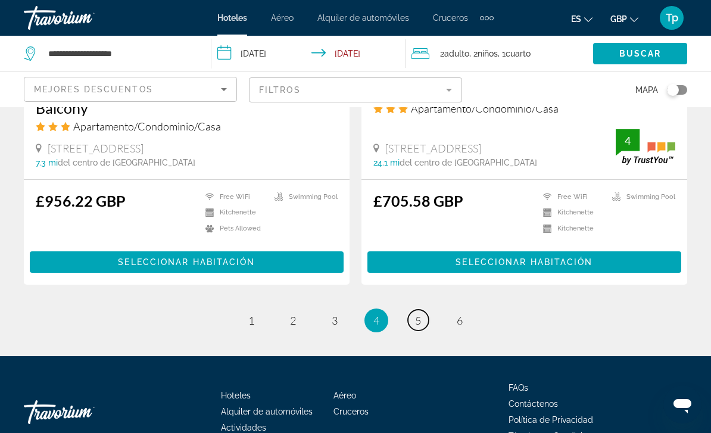
click at [428, 310] on link "page 5" at bounding box center [418, 320] width 21 height 21
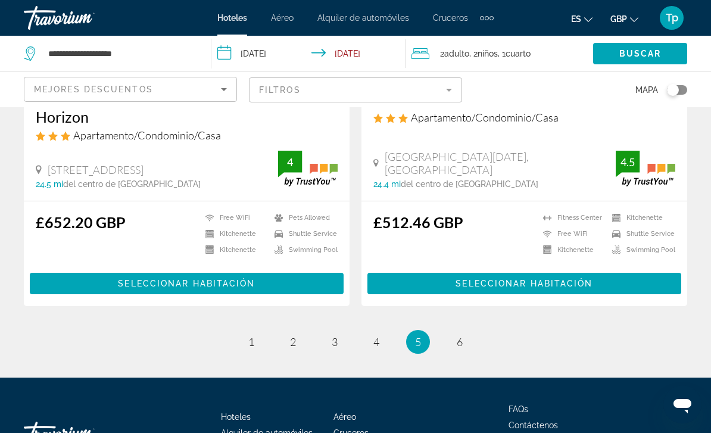
scroll to position [2416, 0]
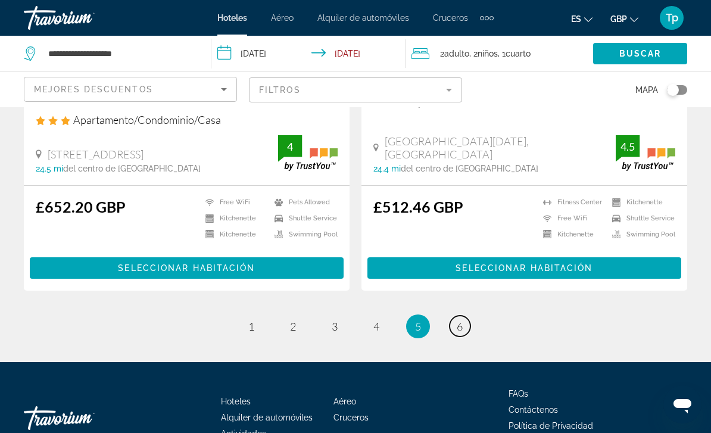
click at [465, 316] on link "page 6" at bounding box center [460, 326] width 21 height 21
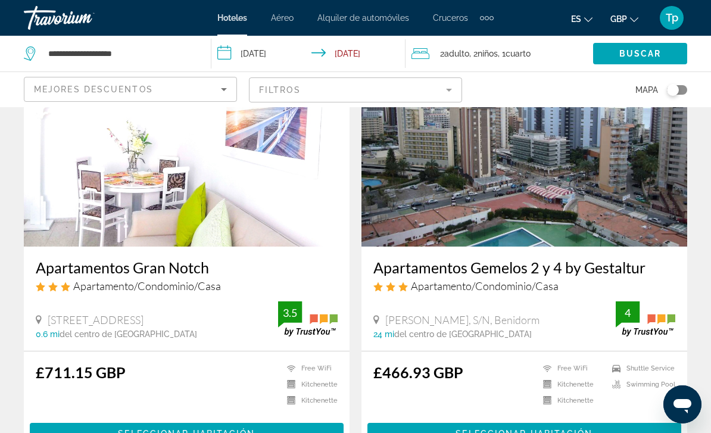
scroll to position [92, 0]
click at [58, 194] on img "Main content" at bounding box center [187, 152] width 326 height 191
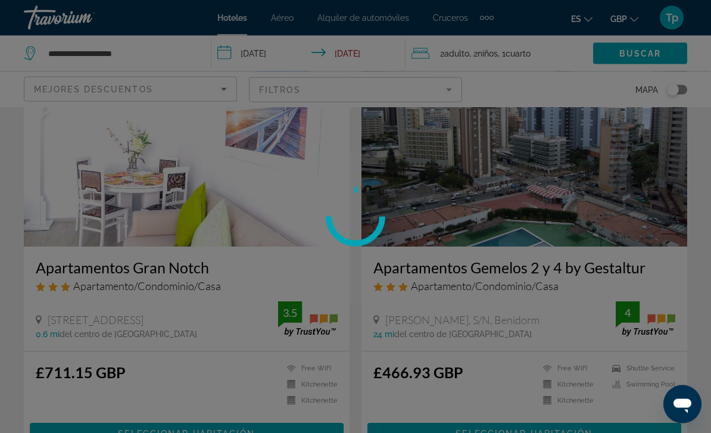
scroll to position [93, 0]
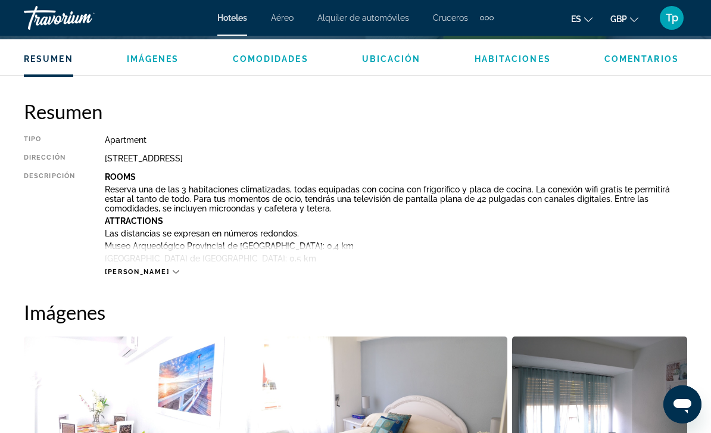
scroll to position [565, 0]
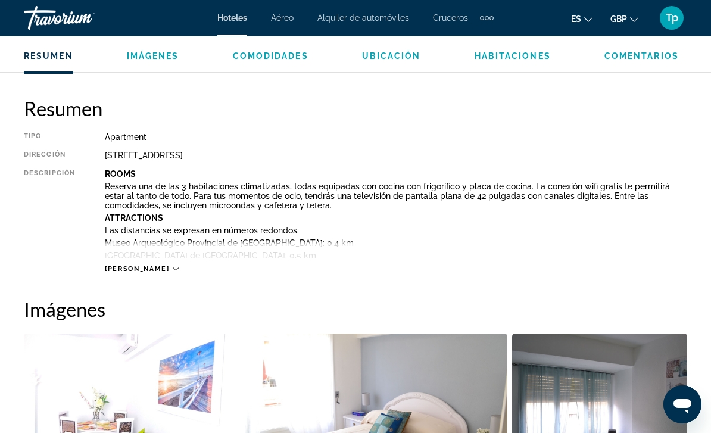
click at [123, 272] on span "[PERSON_NAME]" at bounding box center [137, 269] width 64 height 8
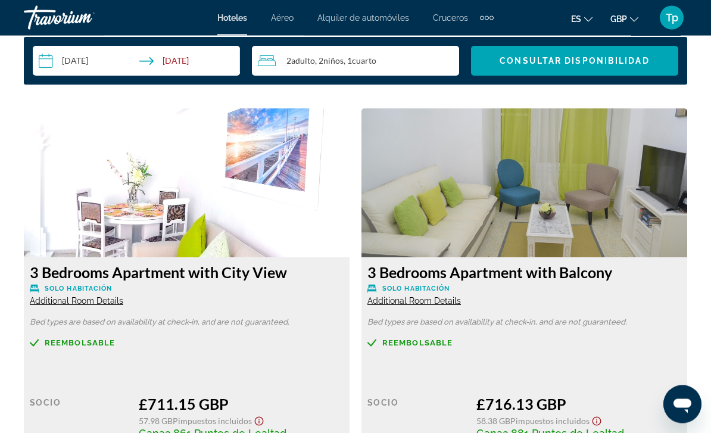
scroll to position [2036, 0]
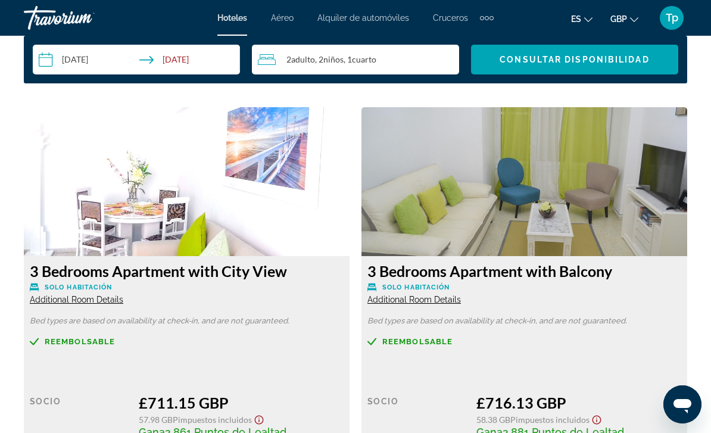
click at [123, 301] on span "Additional Room Details" at bounding box center [77, 300] width 94 height 10
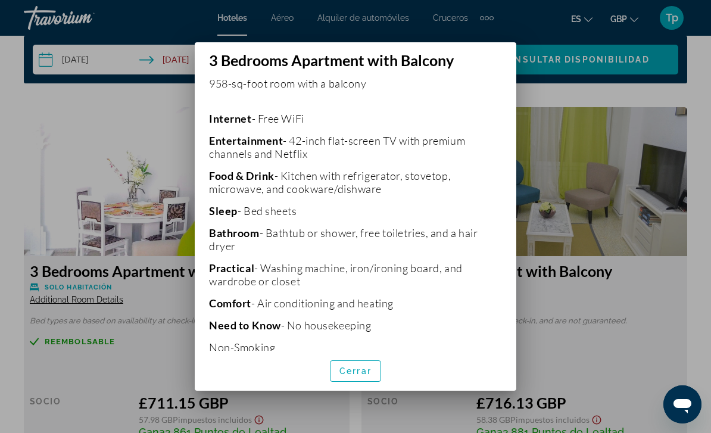
scroll to position [247, 0]
click at [354, 376] on span "Cerrar" at bounding box center [355, 371] width 32 height 10
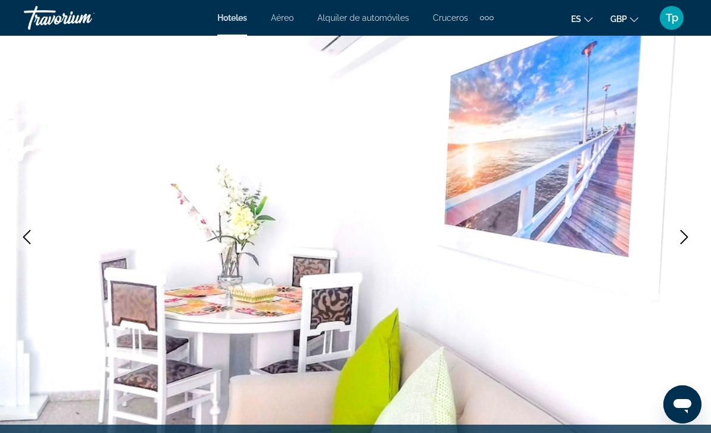
scroll to position [81, 0]
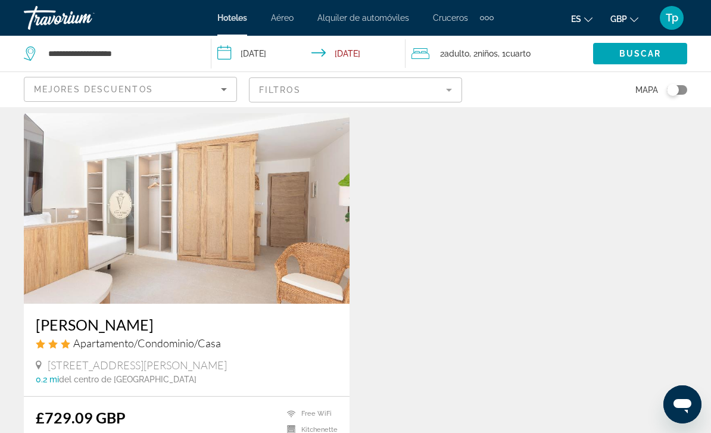
scroll to position [870, 0]
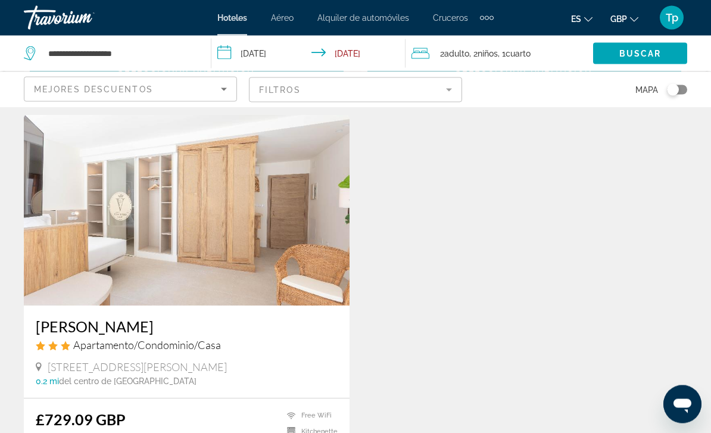
click at [70, 250] on img "Main content" at bounding box center [187, 211] width 326 height 191
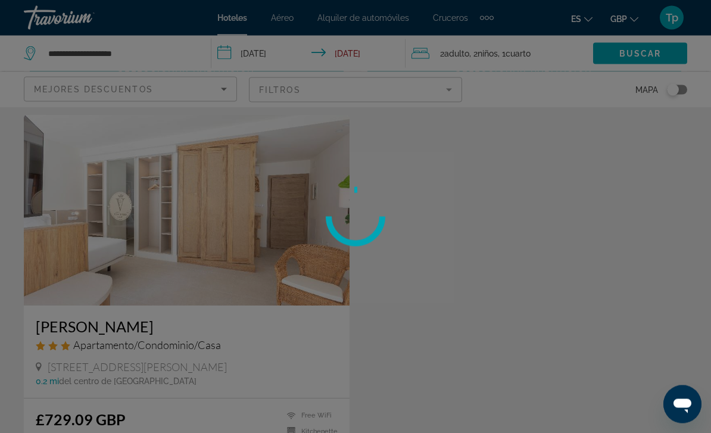
scroll to position [870, 0]
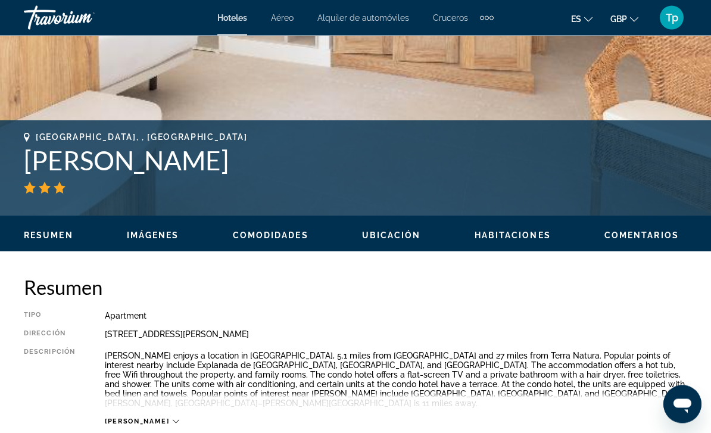
scroll to position [167, 0]
